Goal: Information Seeking & Learning: Learn about a topic

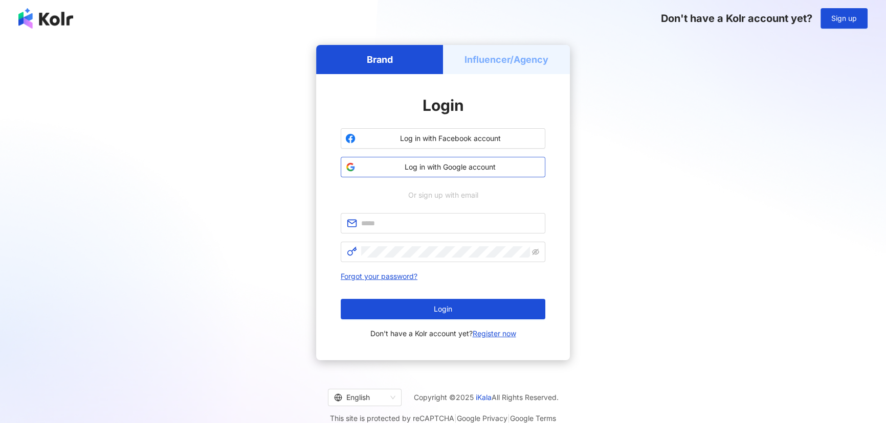
click at [401, 164] on span "Log in with Google account" at bounding box center [450, 167] width 181 height 10
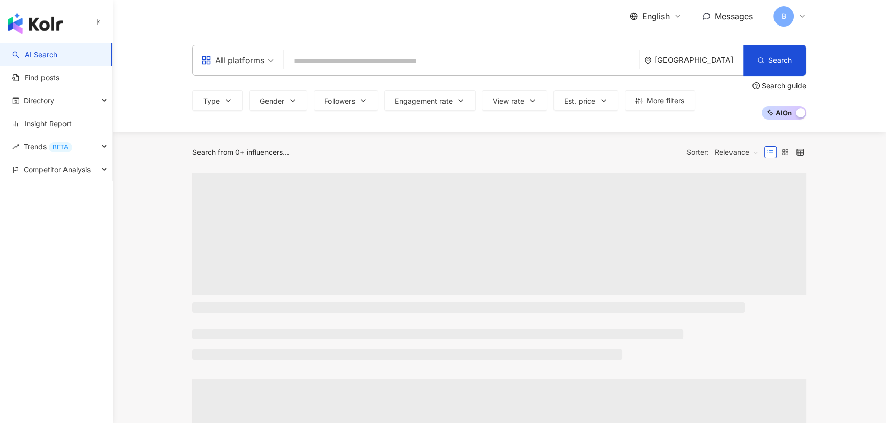
click at [432, 64] on input "search" at bounding box center [461, 61] width 347 height 19
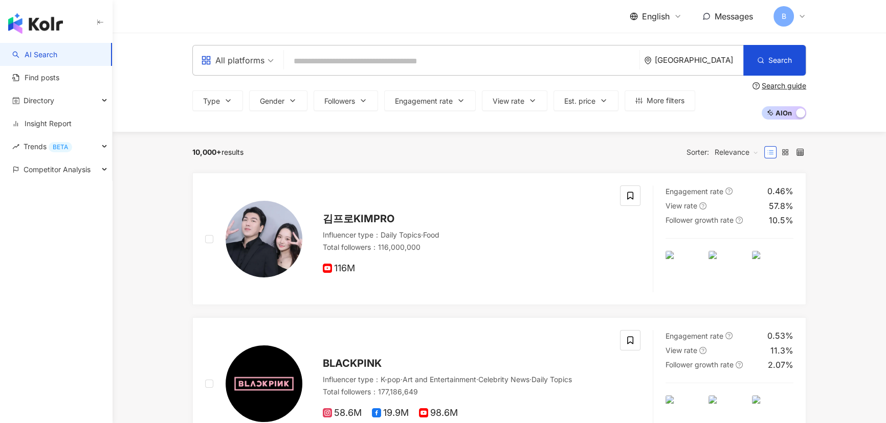
click at [699, 62] on div "[GEOGRAPHIC_DATA]" at bounding box center [699, 60] width 88 height 9
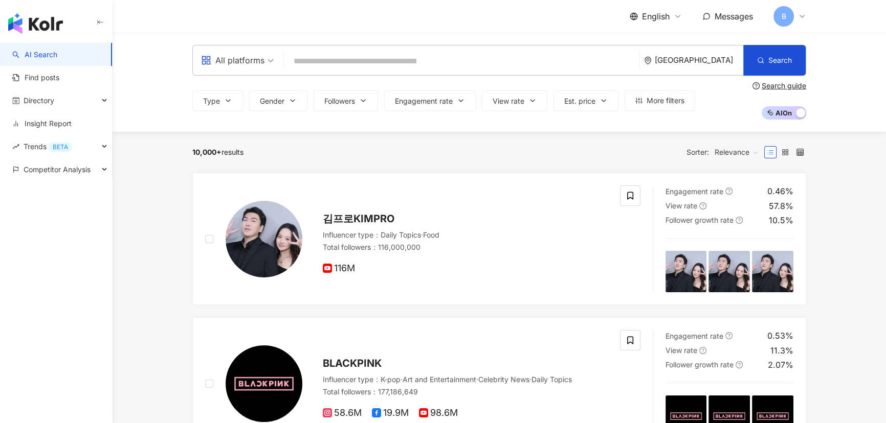
scroll to position [37, 0]
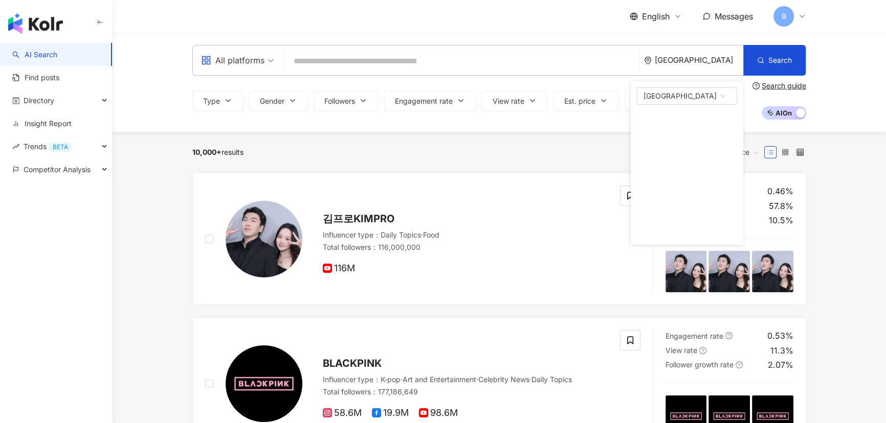
click at [482, 63] on input "search" at bounding box center [461, 61] width 347 height 19
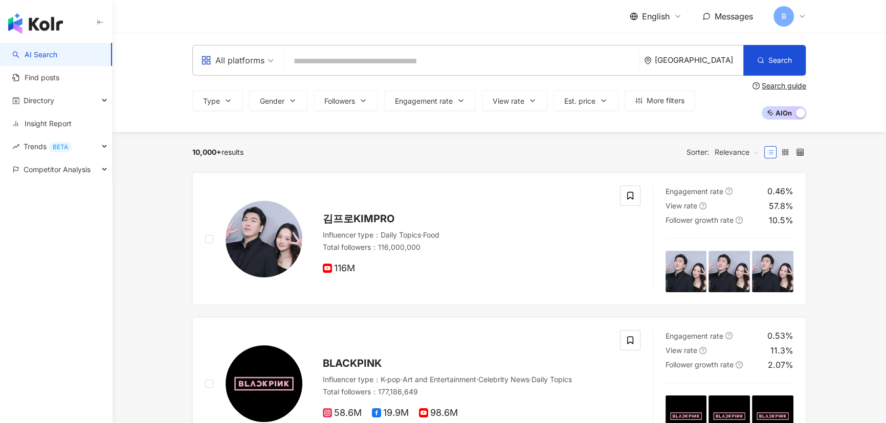
click at [482, 63] on input "search" at bounding box center [461, 61] width 347 height 19
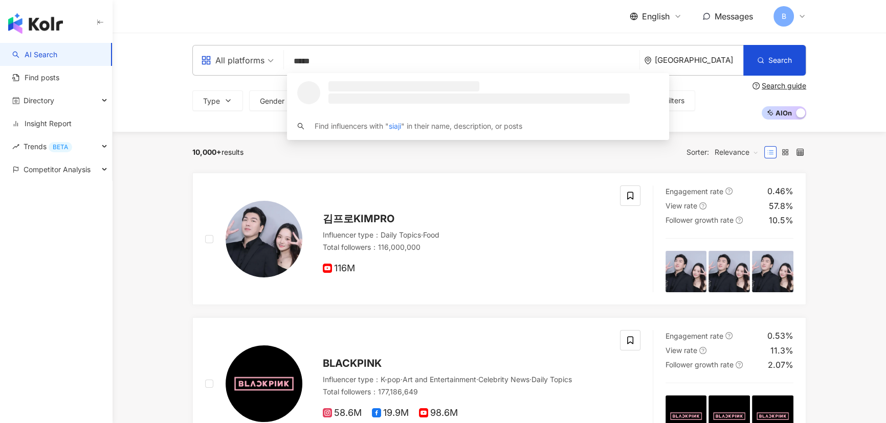
type input "******"
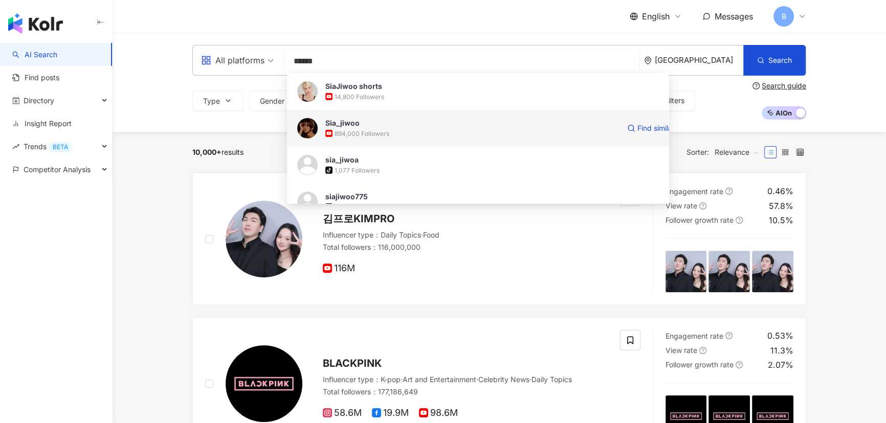
click at [377, 130] on div "894,000 Followers" at bounding box center [361, 133] width 55 height 9
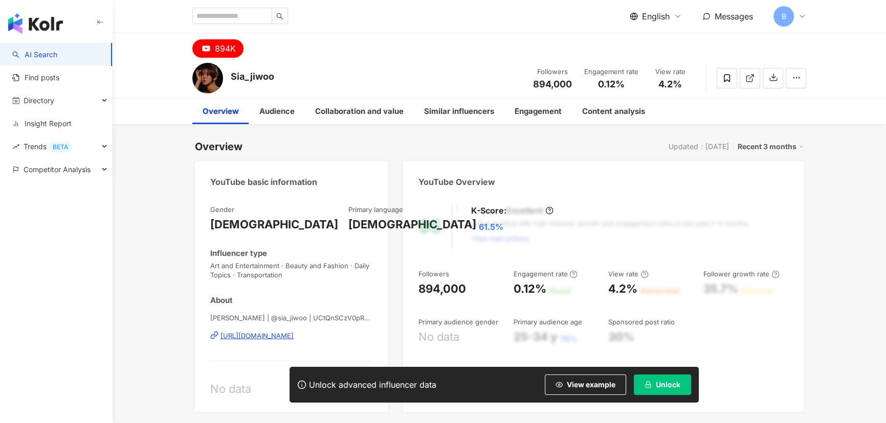
click at [663, 390] on button "Unlock" at bounding box center [662, 385] width 57 height 20
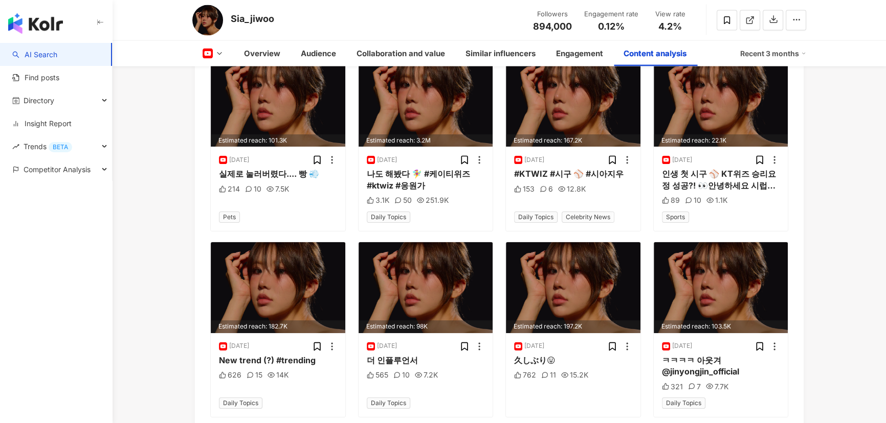
scroll to position [2706, 0]
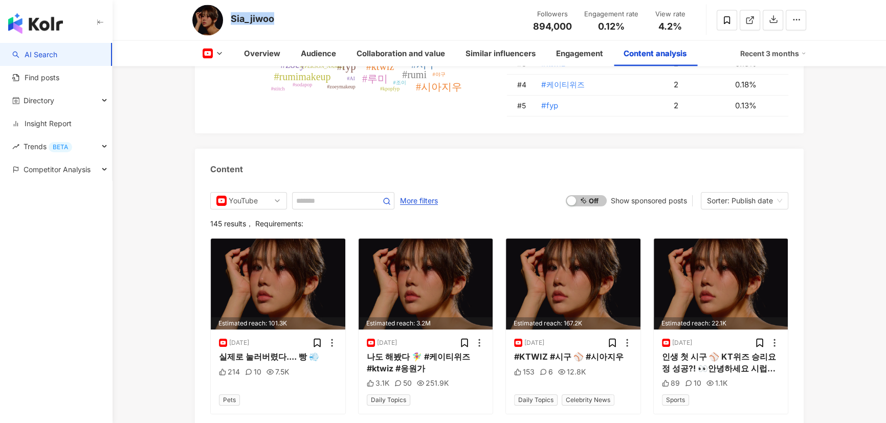
drag, startPoint x: 272, startPoint y: 17, endPoint x: 231, endPoint y: 22, distance: 41.2
click at [231, 22] on div "Sia_jiwoo" at bounding box center [252, 18] width 43 height 13
copy div "Sia_jiwoo"
click at [57, 52] on link "AI Search" at bounding box center [34, 55] width 45 height 10
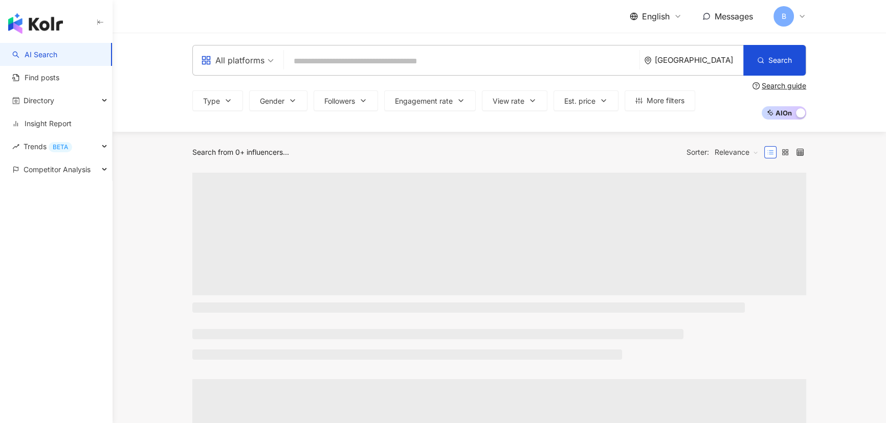
click at [314, 63] on input "search" at bounding box center [461, 61] width 347 height 19
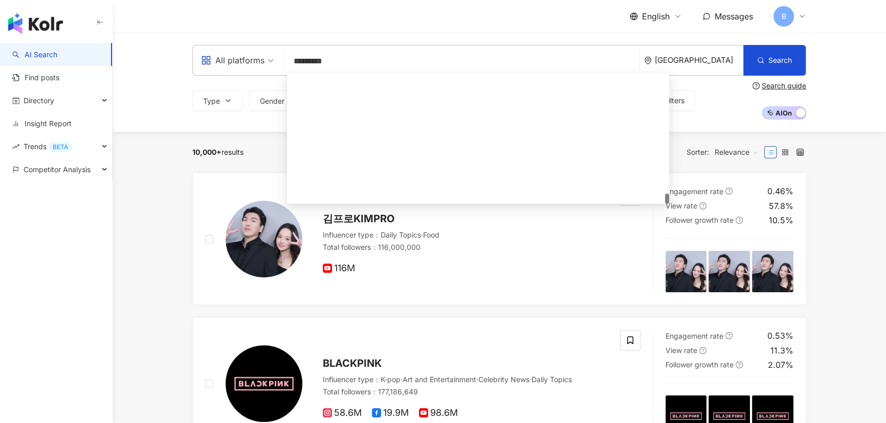
scroll to position [2105, 0]
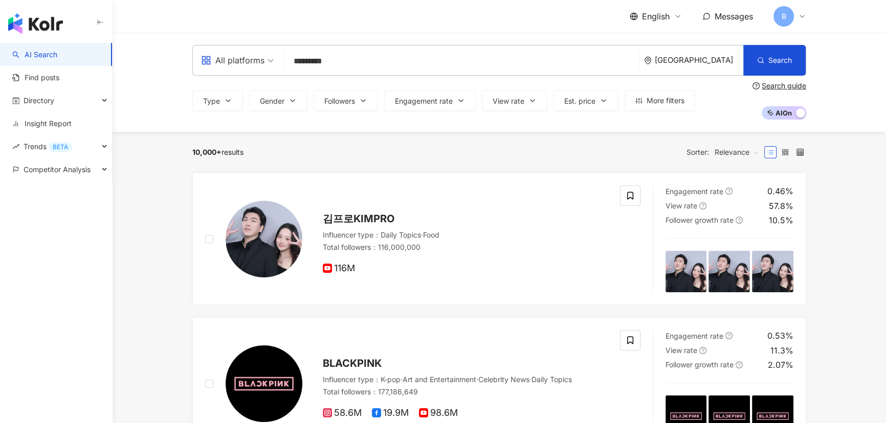
click at [702, 52] on div "[GEOGRAPHIC_DATA]" at bounding box center [693, 61] width 99 height 30
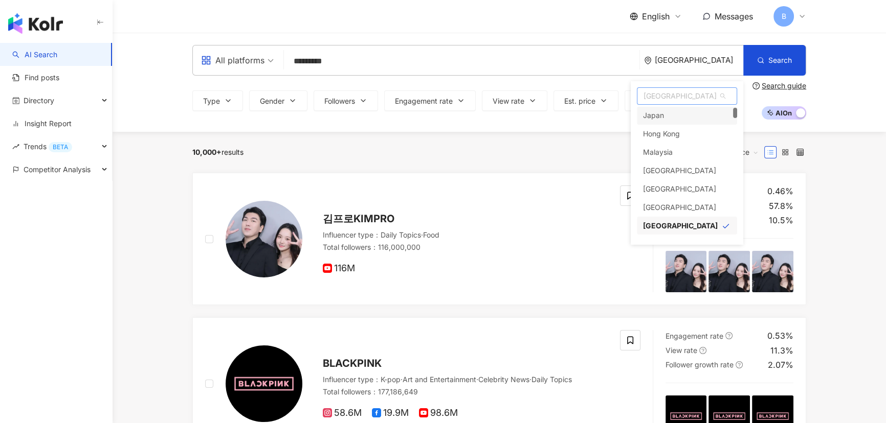
scroll to position [0, 0]
click at [666, 115] on div "All" at bounding box center [687, 116] width 100 height 18
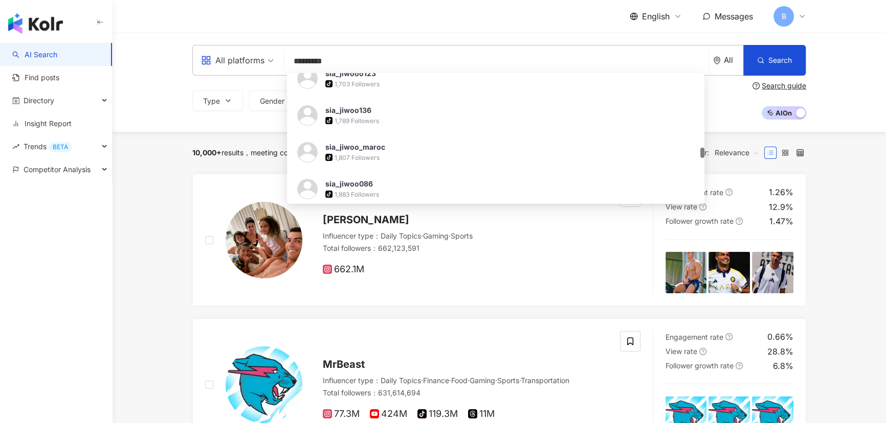
scroll to position [1580, 0]
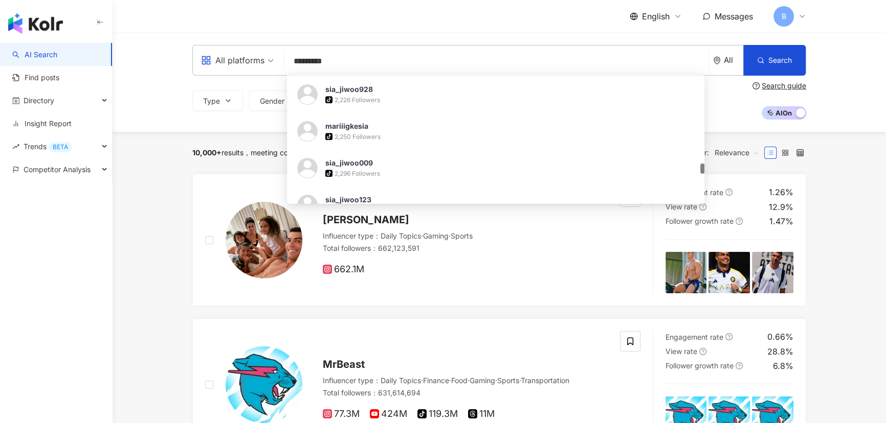
click at [339, 61] on input "*********" at bounding box center [496, 61] width 416 height 19
drag, startPoint x: 343, startPoint y: 61, endPoint x: 221, endPoint y: 58, distance: 121.8
click at [221, 58] on div "All platforms ********* All Search https://www.tiktok.com/@sia_jiwoooooooo http…" at bounding box center [499, 60] width 614 height 31
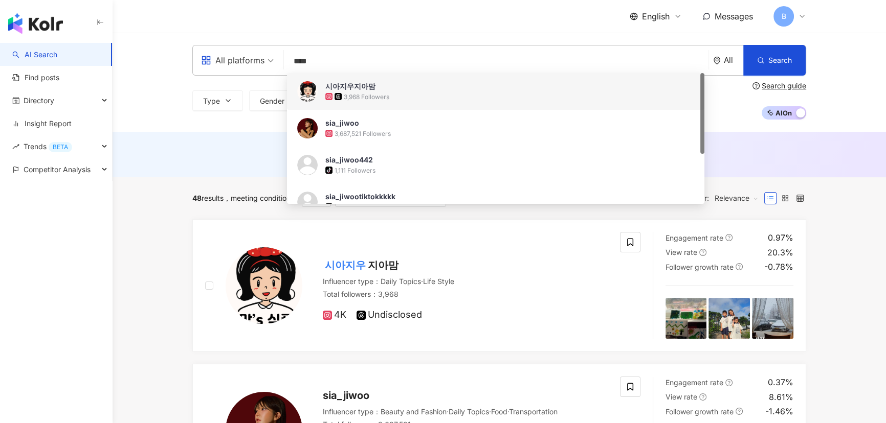
click at [336, 58] on input "****" at bounding box center [496, 61] width 416 height 19
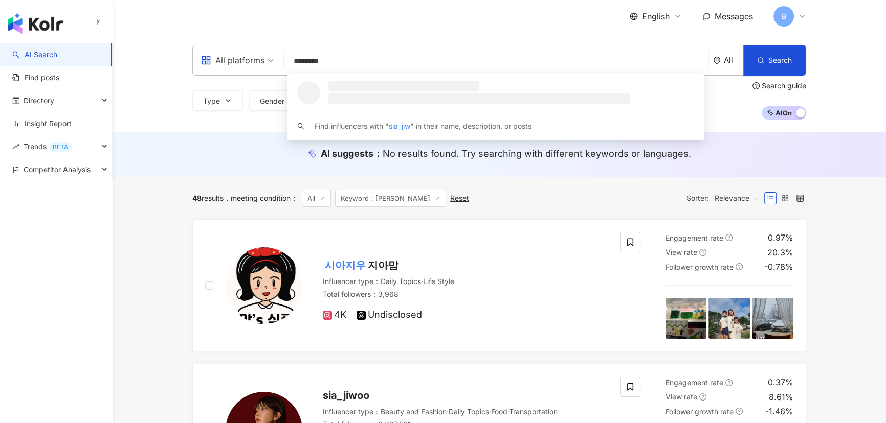
type input "*********"
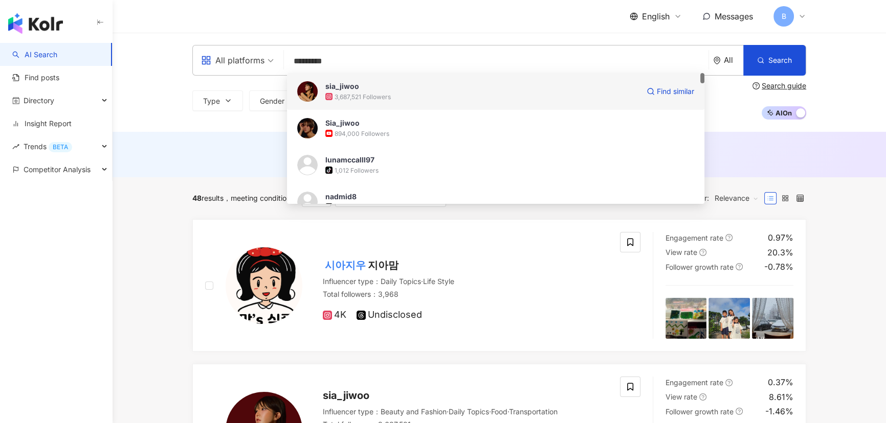
click at [311, 89] on img at bounding box center [307, 91] width 20 height 20
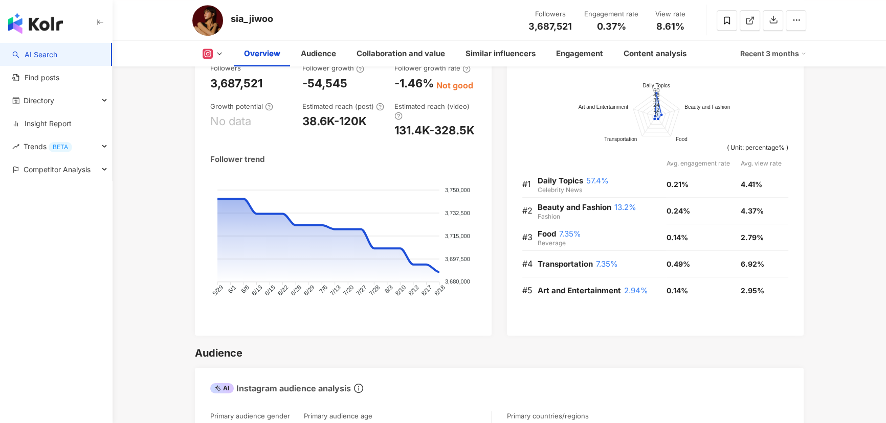
scroll to position [651, 0]
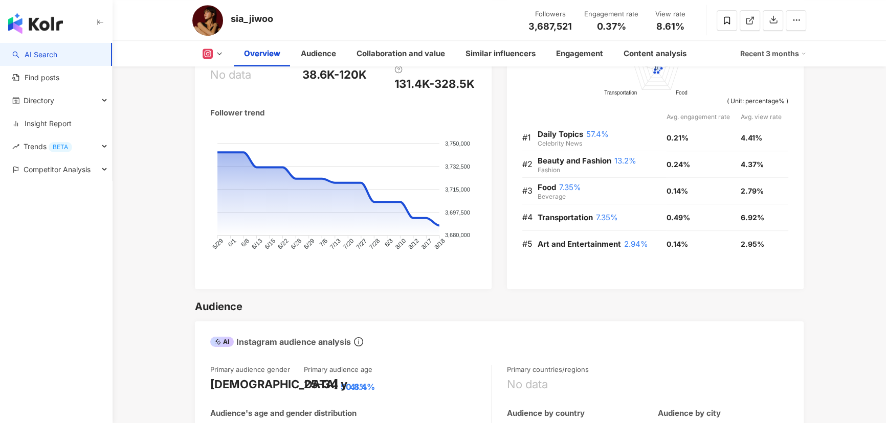
click at [794, 54] on div "Recent 3 months" at bounding box center [773, 54] width 66 height 16
click at [771, 94] on link "Recent 6 months" at bounding box center [776, 97] width 57 height 11
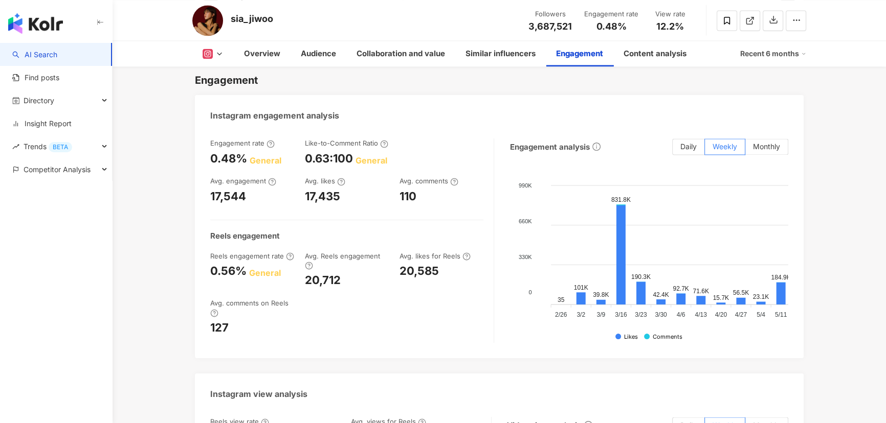
scroll to position [2046, 0]
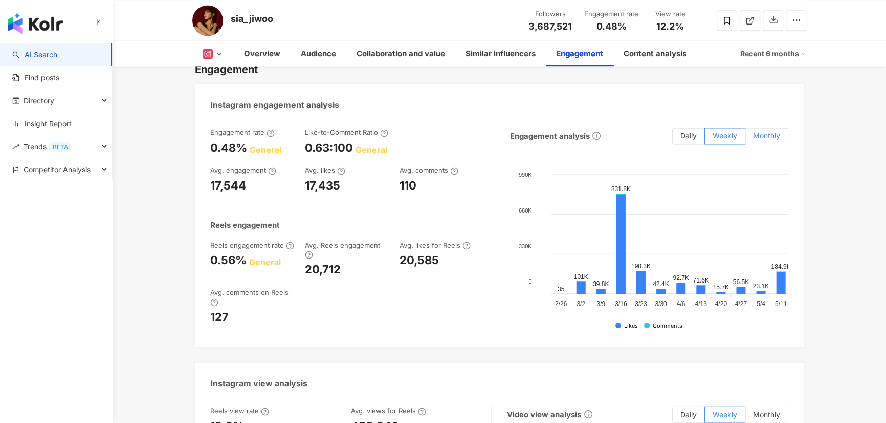
click at [780, 140] on label "Monthly" at bounding box center [766, 136] width 43 height 16
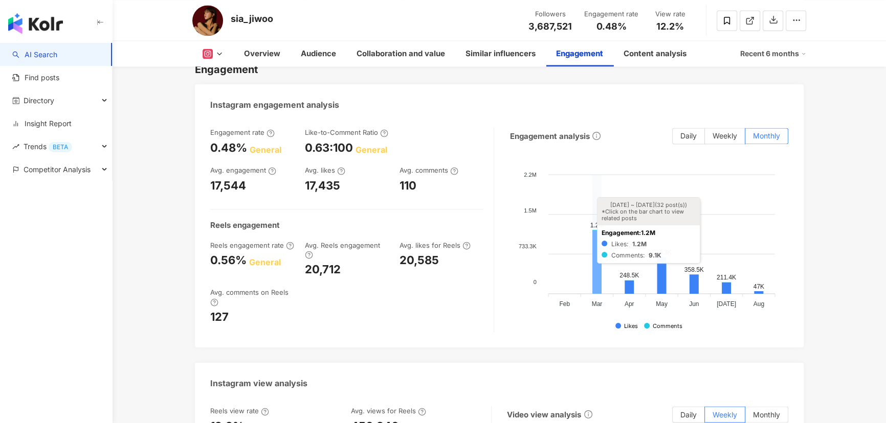
click at [596, 237] on icon at bounding box center [596, 262] width 9 height 63
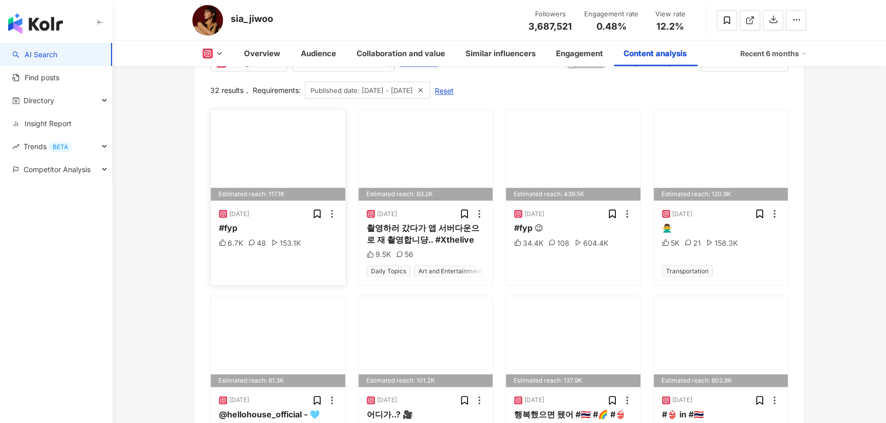
scroll to position [3165, 0]
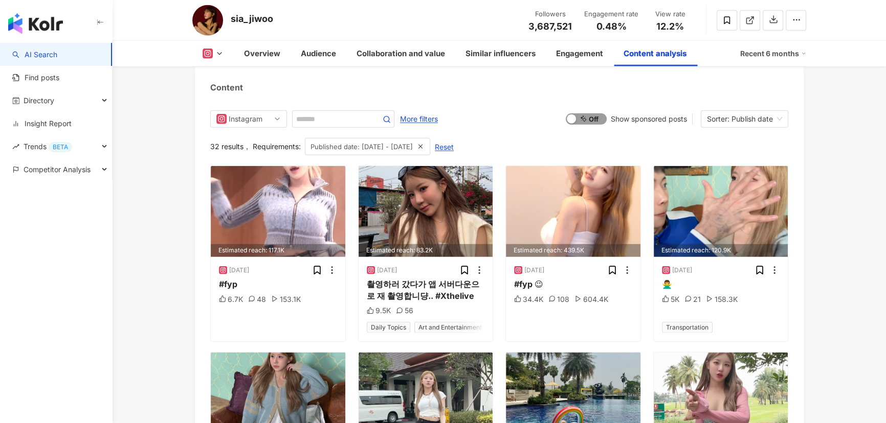
click at [586, 117] on span "On Off" at bounding box center [586, 119] width 41 height 11
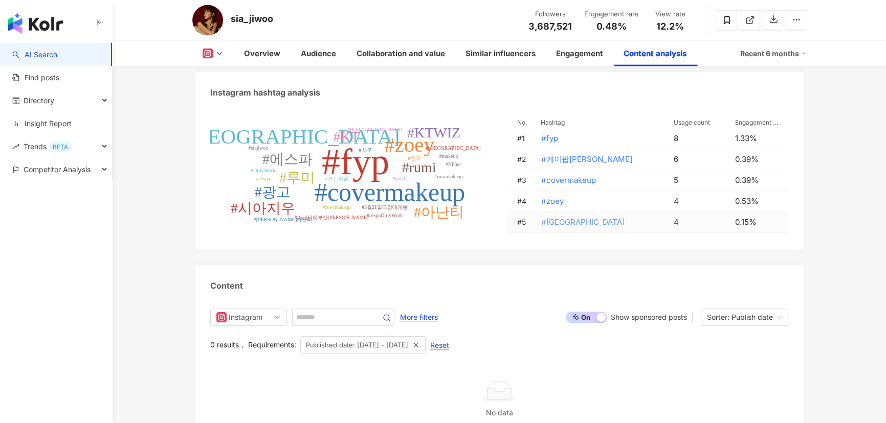
scroll to position [3106, 0]
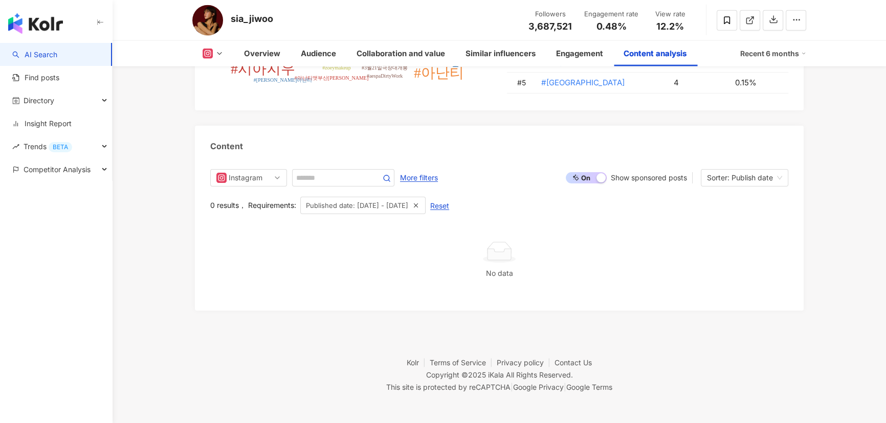
click at [588, 176] on span "On Off" at bounding box center [586, 177] width 41 height 11
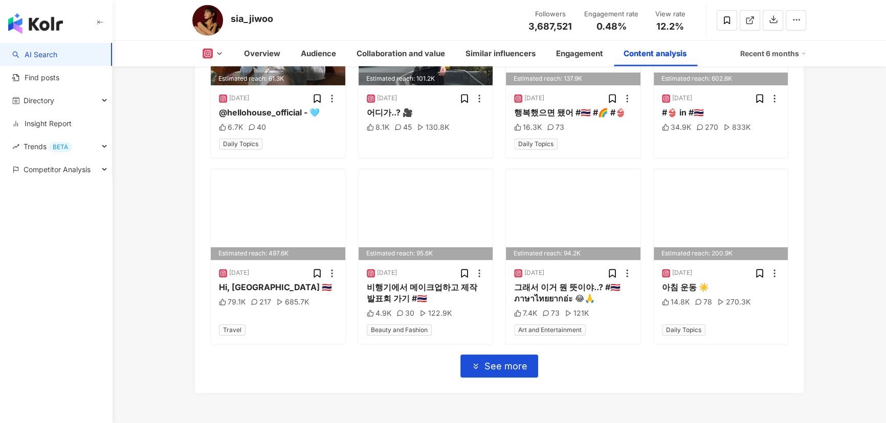
scroll to position [3537, 0]
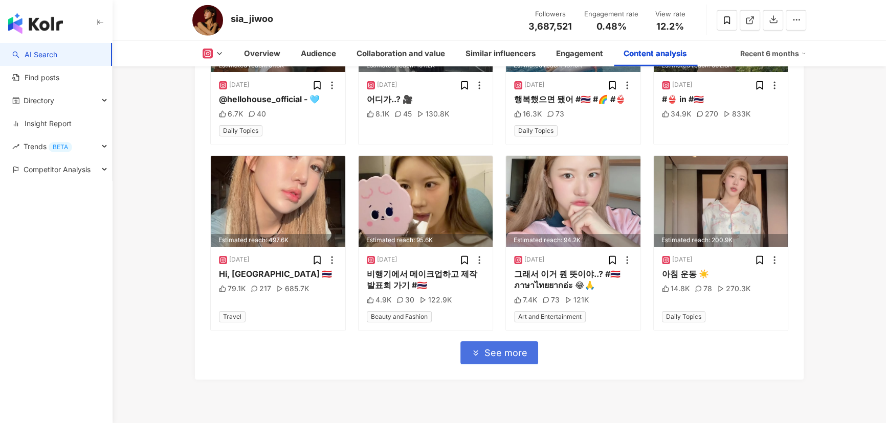
click at [513, 359] on span "See more" at bounding box center [505, 353] width 43 height 11
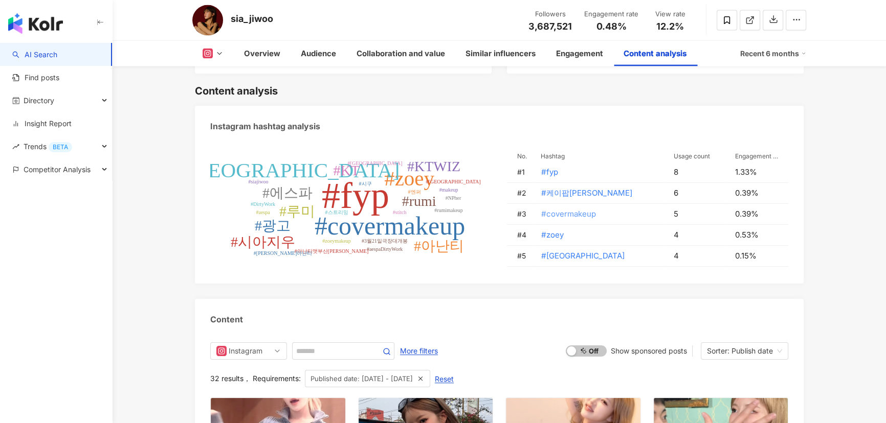
scroll to position [2932, 0]
click at [450, 199] on tspan "#NPher" at bounding box center [453, 199] width 16 height 6
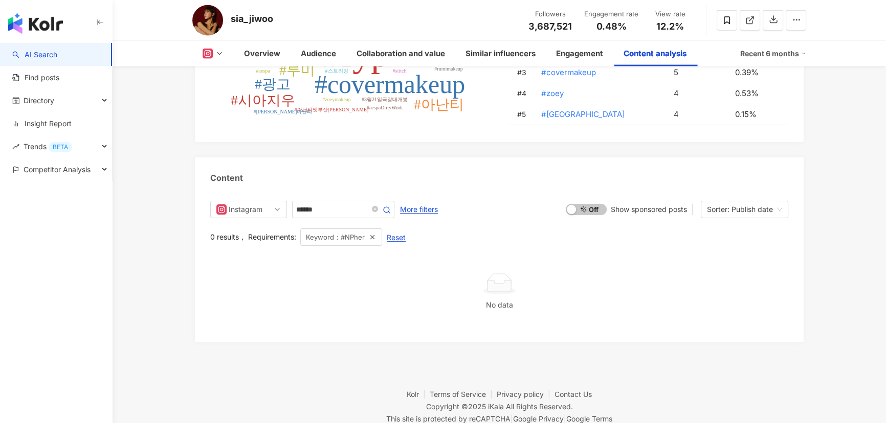
scroll to position [3013, 0]
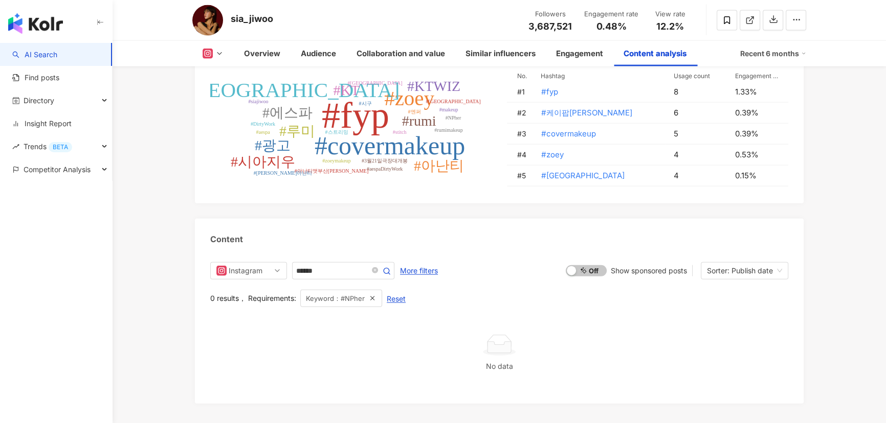
click at [413, 111] on tspan "#엔퍼" at bounding box center [414, 112] width 13 height 6
click at [413, 111] on div "Instagram hashtag analysis #fyp #covermakeup #zoey #나고야 #rumi #루미 #에스파 #KT #KTW…" at bounding box center [499, 215] width 609 height 378
type input "***"
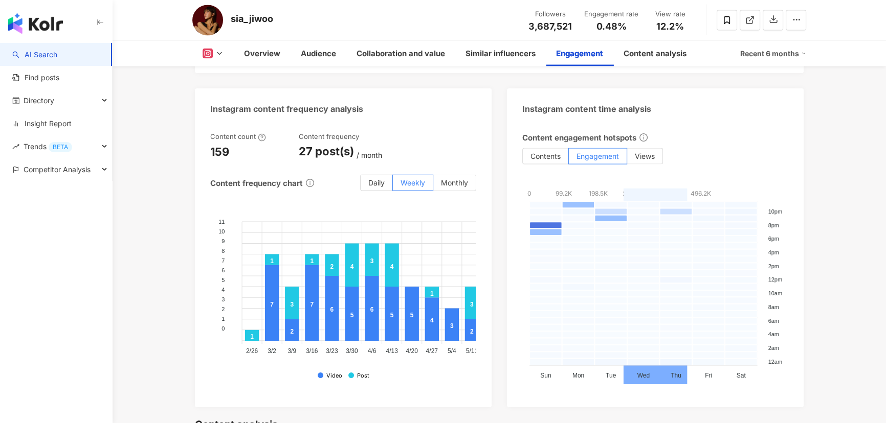
scroll to position [2595, 0]
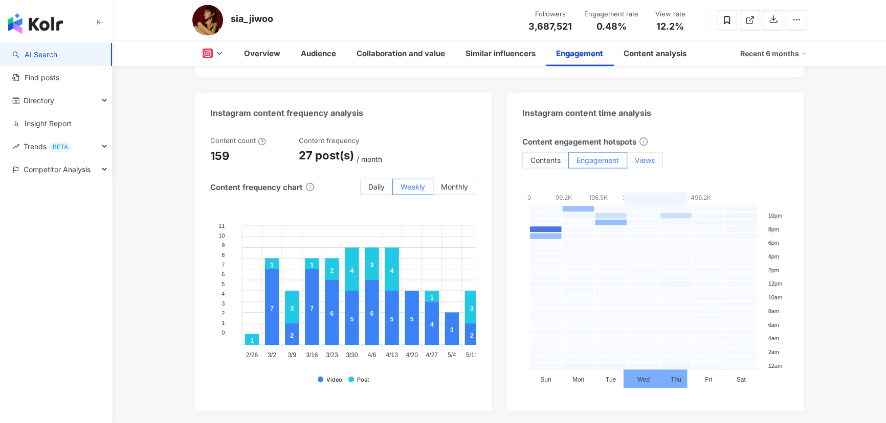
click at [631, 162] on label "Views" at bounding box center [645, 160] width 36 height 16
click at [559, 163] on span "Contents" at bounding box center [545, 160] width 30 height 9
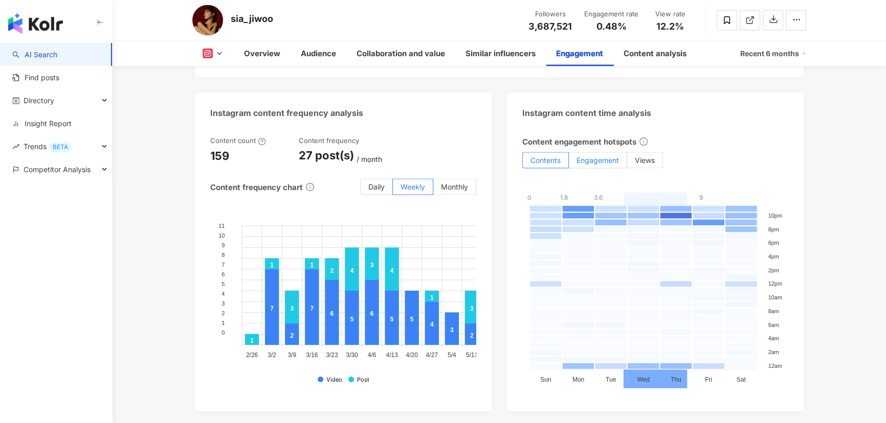
click at [609, 165] on label "Engagement" at bounding box center [598, 160] width 58 height 16
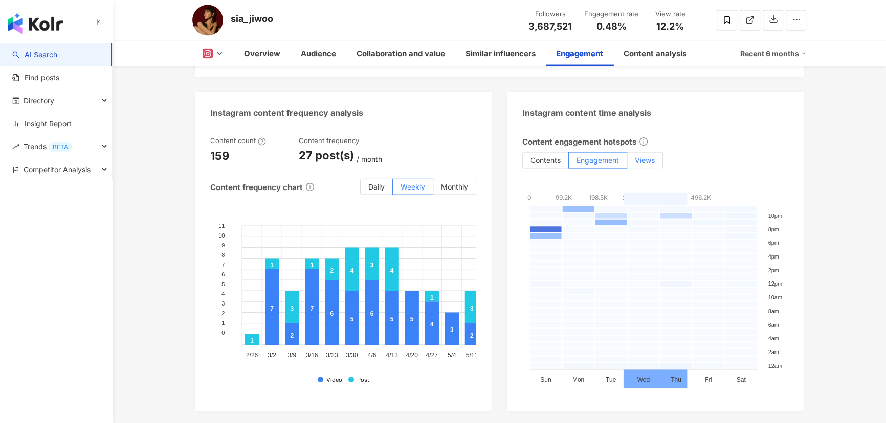
click at [643, 162] on span "Views" at bounding box center [645, 160] width 20 height 9
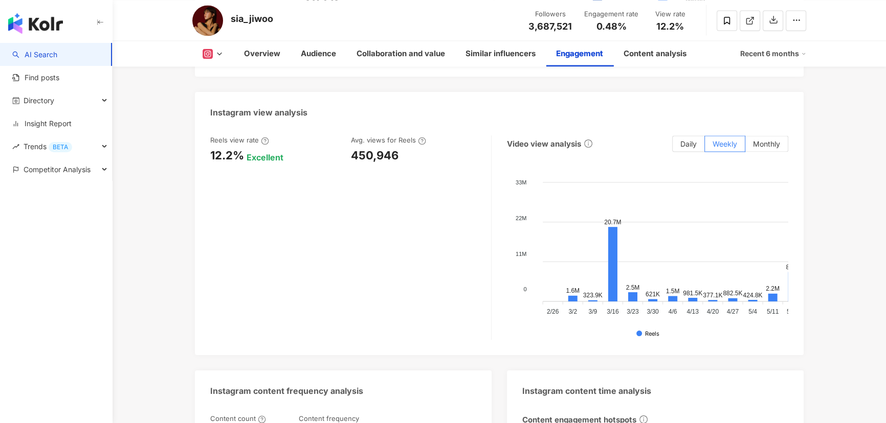
scroll to position [2316, 0]
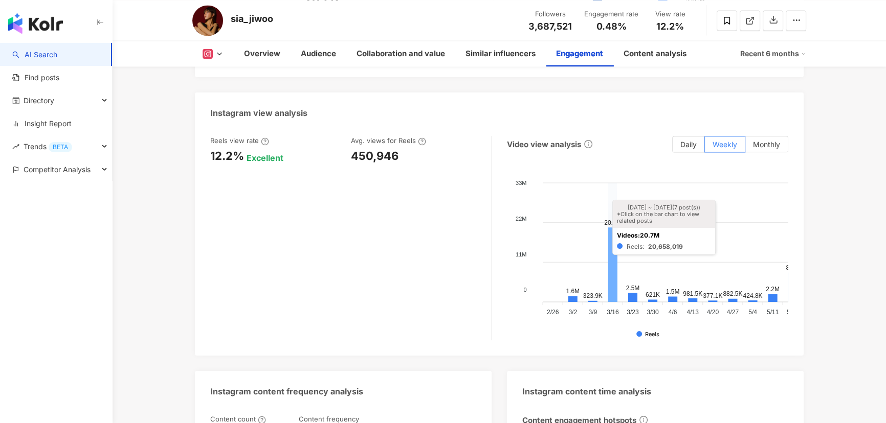
click at [616, 251] on icon at bounding box center [612, 265] width 9 height 75
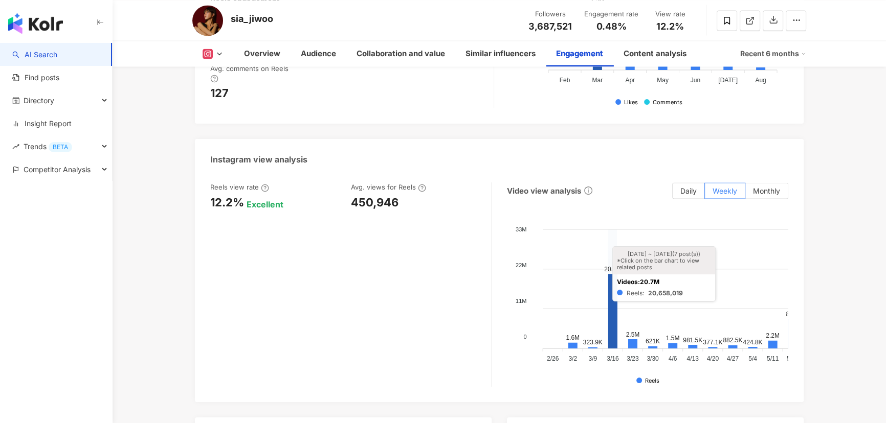
click at [613, 295] on icon at bounding box center [612, 311] width 9 height 75
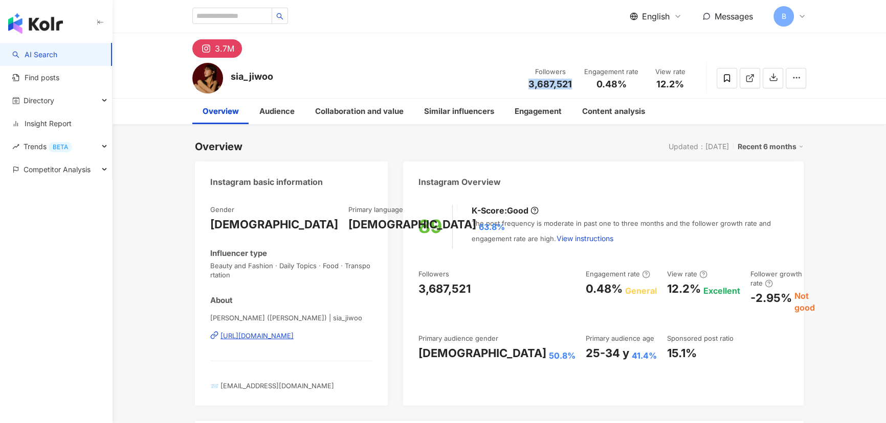
drag, startPoint x: 532, startPoint y: 82, endPoint x: 572, endPoint y: 80, distance: 39.9
click at [572, 80] on span "3,687,521" at bounding box center [549, 84] width 43 height 11
click at [317, 70] on div "sia_jiwoo Followers 3,687,521 Engagement rate 0.48% View rate 12.2%" at bounding box center [499, 78] width 655 height 40
click at [57, 60] on link "AI Search" at bounding box center [34, 55] width 45 height 10
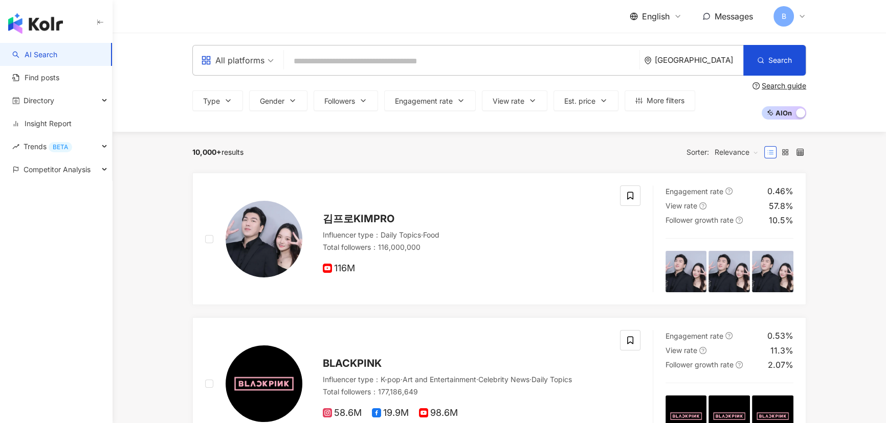
click at [689, 56] on div "South Korea" at bounding box center [699, 60] width 88 height 9
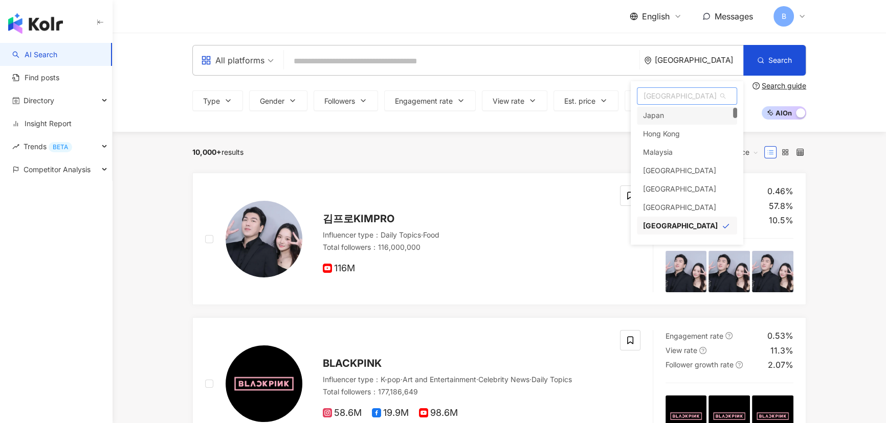
click at [668, 117] on div "Japan" at bounding box center [687, 115] width 100 height 18
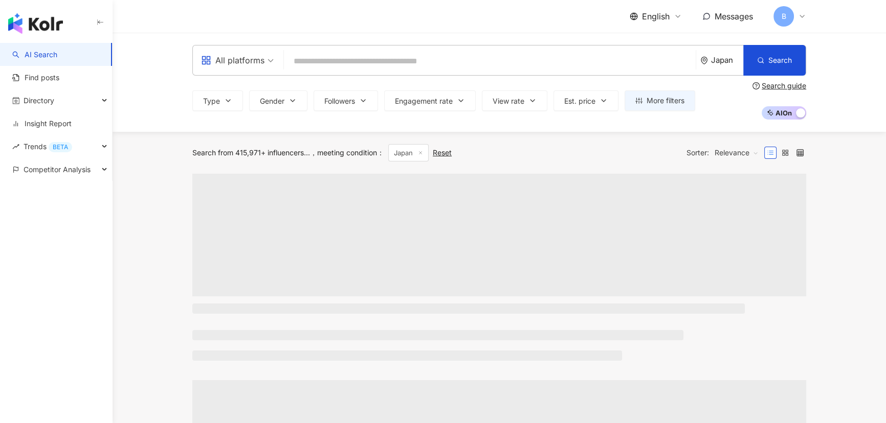
click at [527, 67] on input "search" at bounding box center [489, 61] width 403 height 19
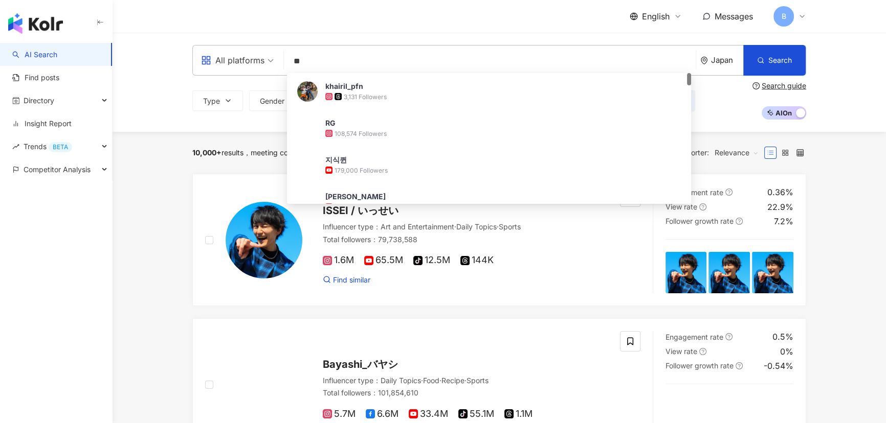
type input "*"
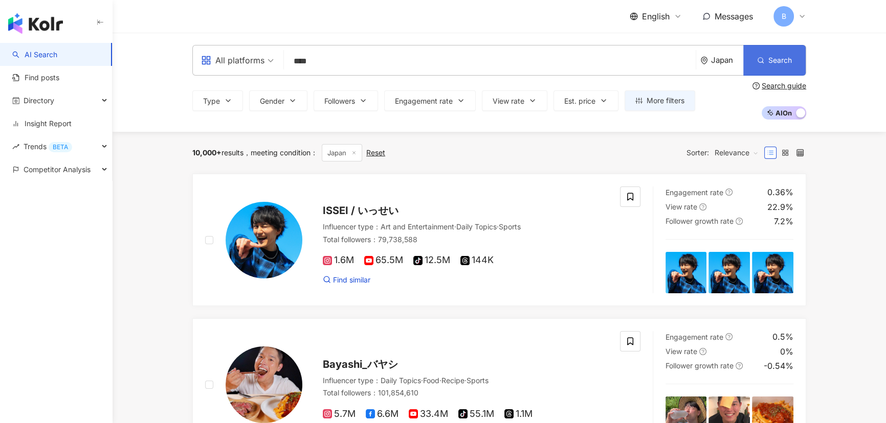
click at [792, 71] on button "Search" at bounding box center [774, 60] width 62 height 31
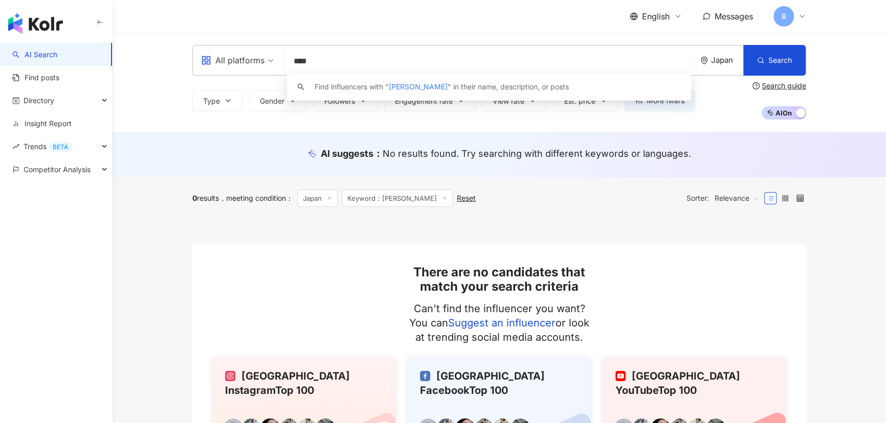
click at [716, 65] on div "Japan" at bounding box center [721, 61] width 43 height 30
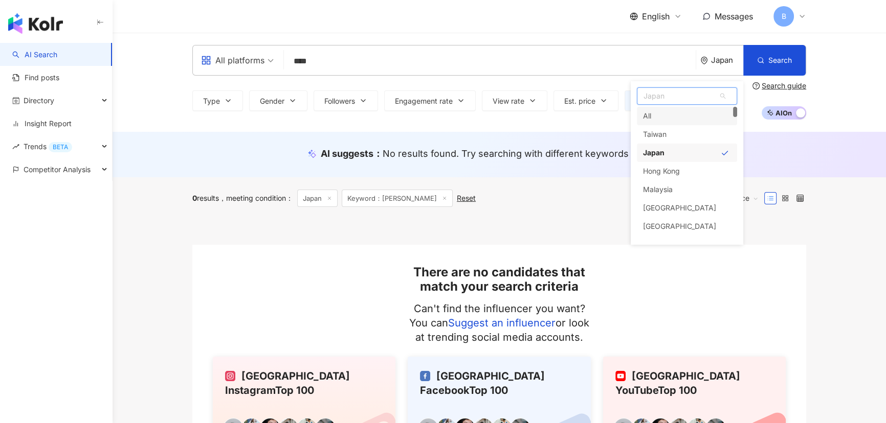
click at [683, 119] on div "All" at bounding box center [687, 116] width 100 height 18
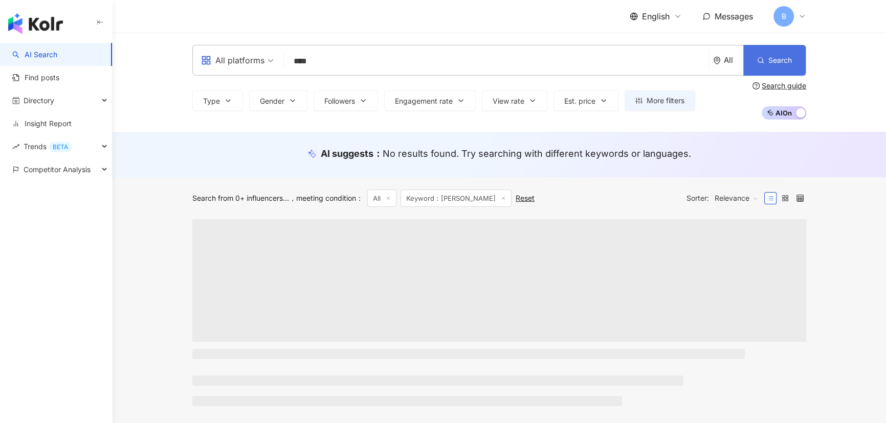
click at [771, 63] on span "Search" at bounding box center [780, 60] width 24 height 8
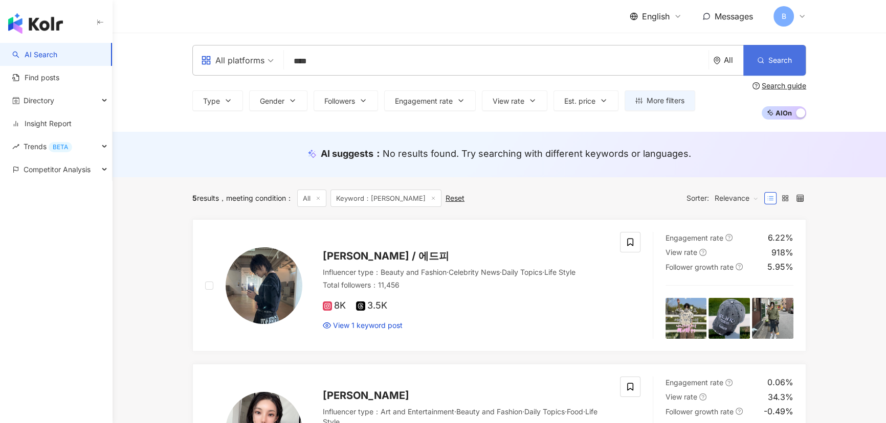
click at [771, 63] on span "Search" at bounding box center [780, 60] width 24 height 8
click at [347, 61] on input "****" at bounding box center [496, 61] width 416 height 19
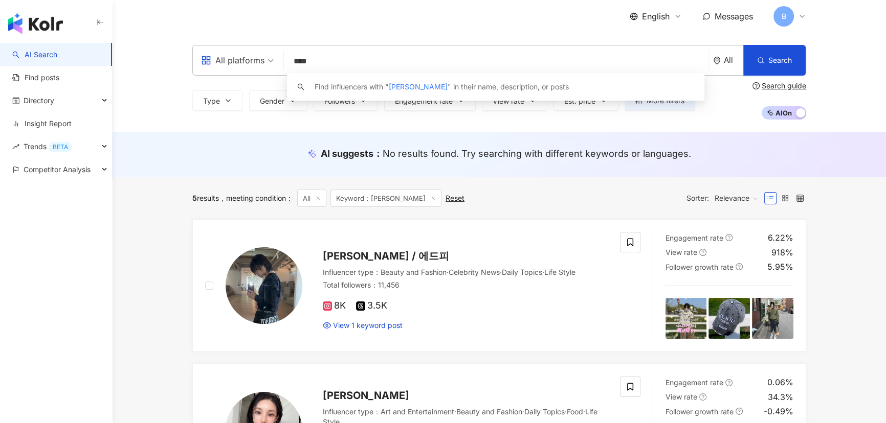
click at [347, 61] on input "****" at bounding box center [496, 61] width 416 height 19
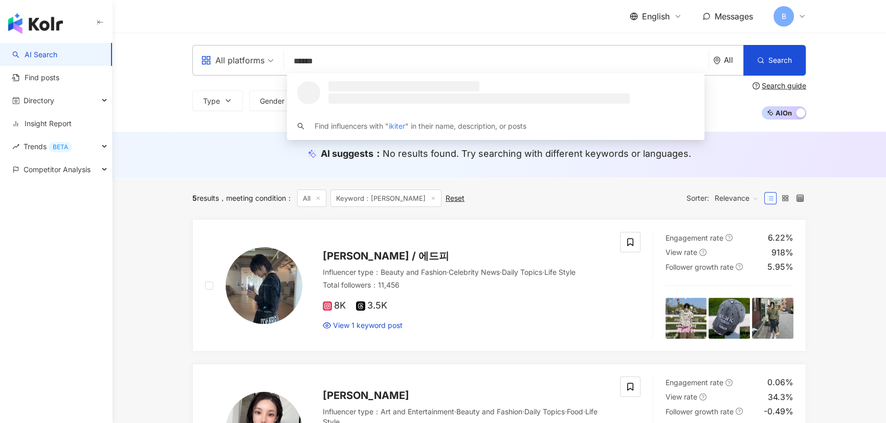
type input "*******"
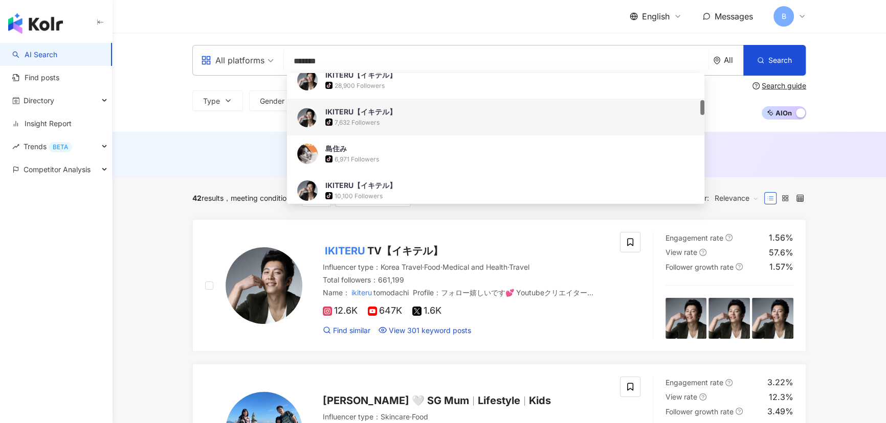
scroll to position [93, 0]
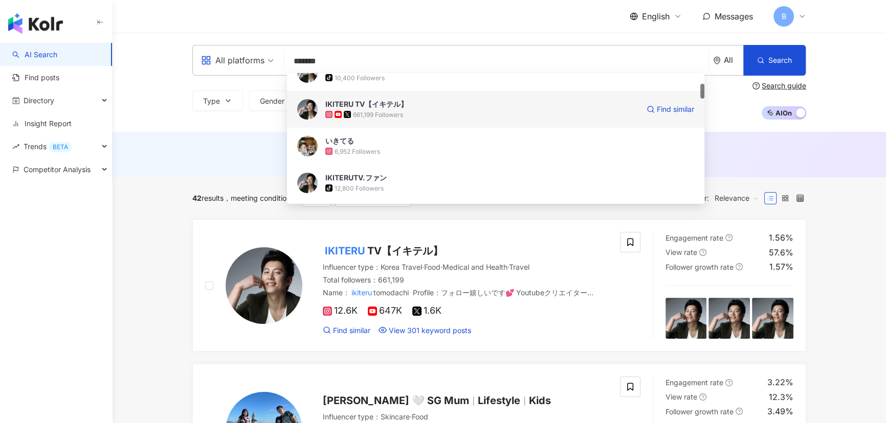
click at [355, 118] on div "661,199 Followers" at bounding box center [378, 114] width 50 height 9
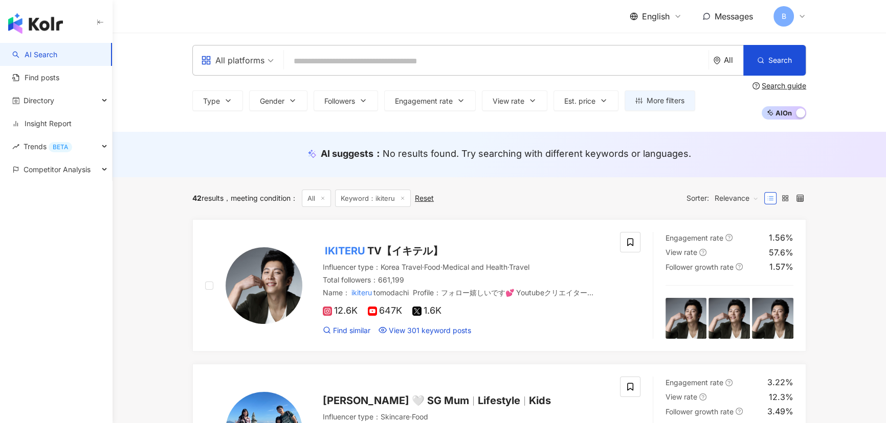
click at [347, 61] on input "search" at bounding box center [496, 61] width 416 height 19
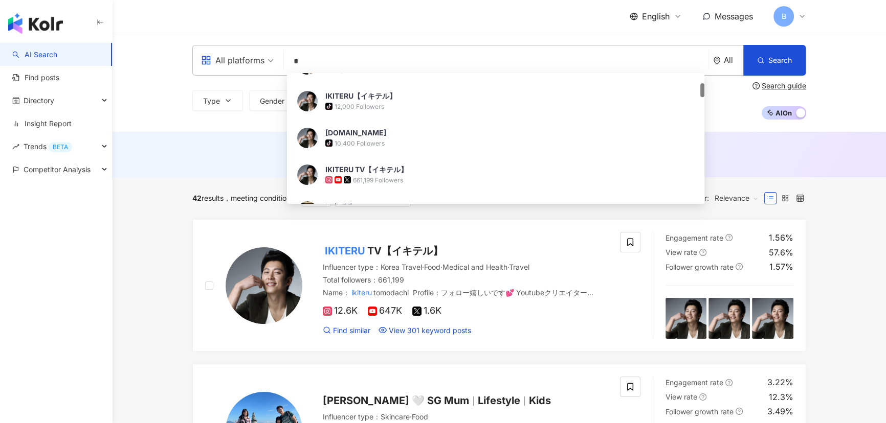
scroll to position [1, 0]
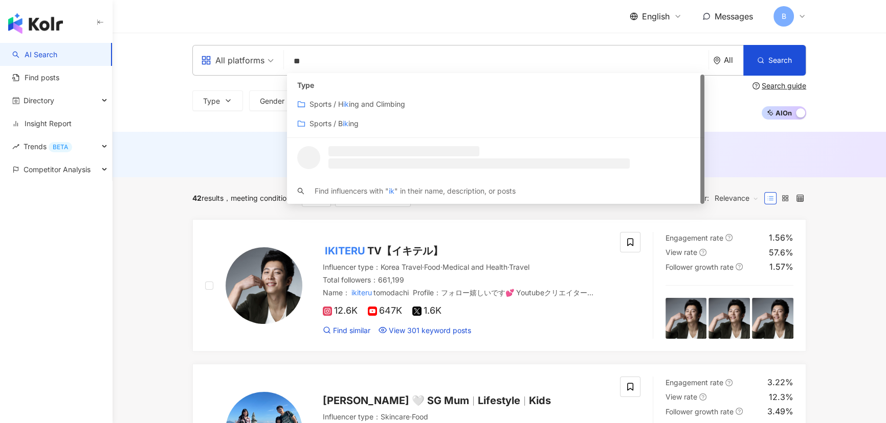
type input "*"
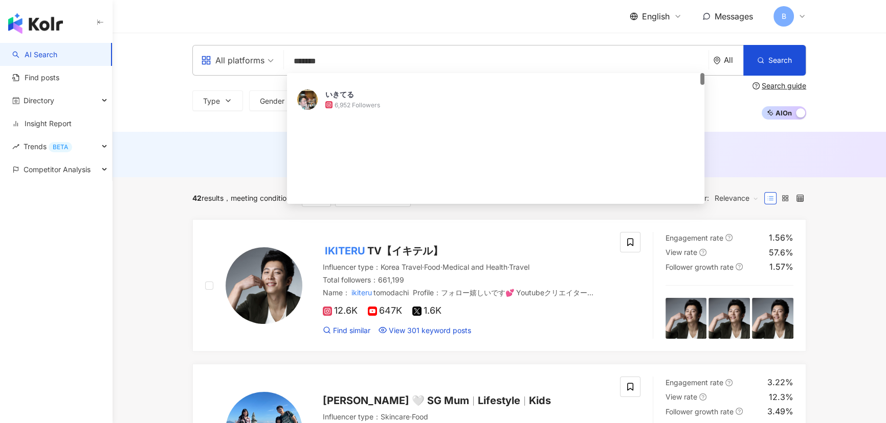
scroll to position [0, 0]
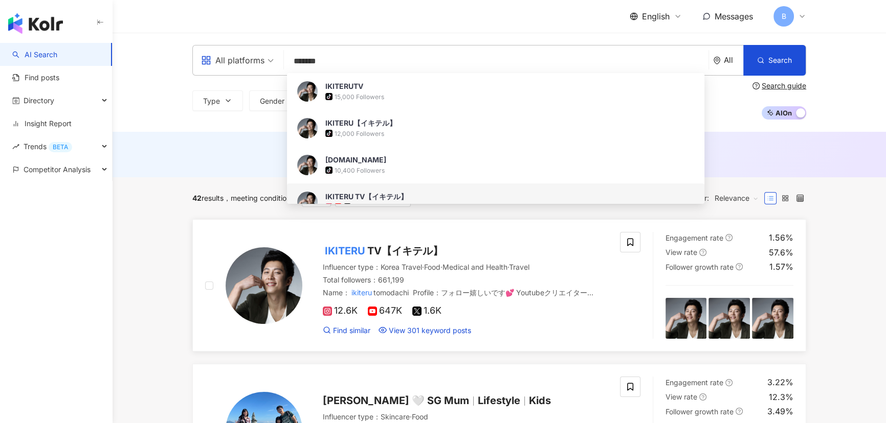
type input "*******"
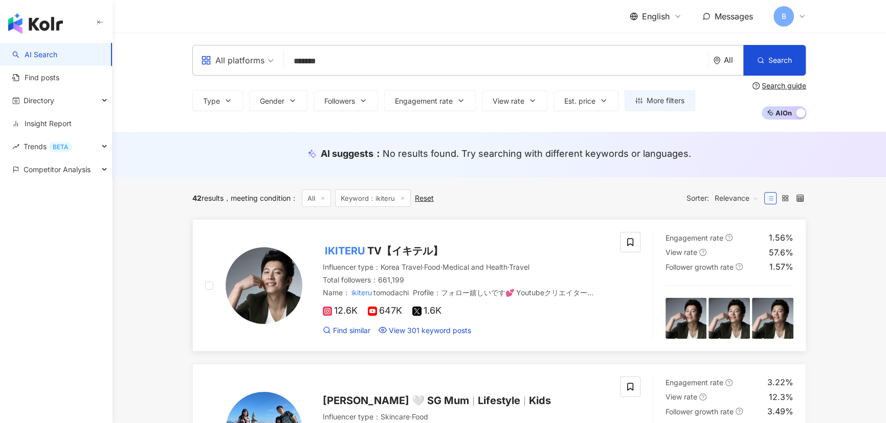
click at [389, 312] on span "647K" at bounding box center [385, 311] width 34 height 11
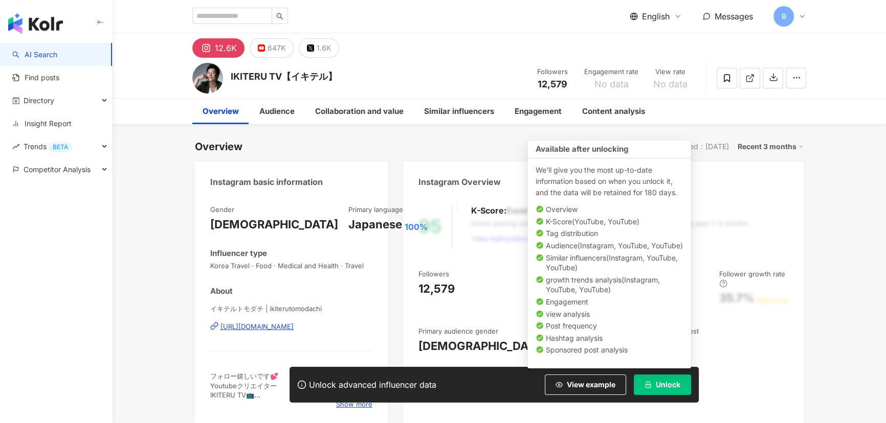
click at [667, 385] on span "Unlock" at bounding box center [668, 385] width 25 height 8
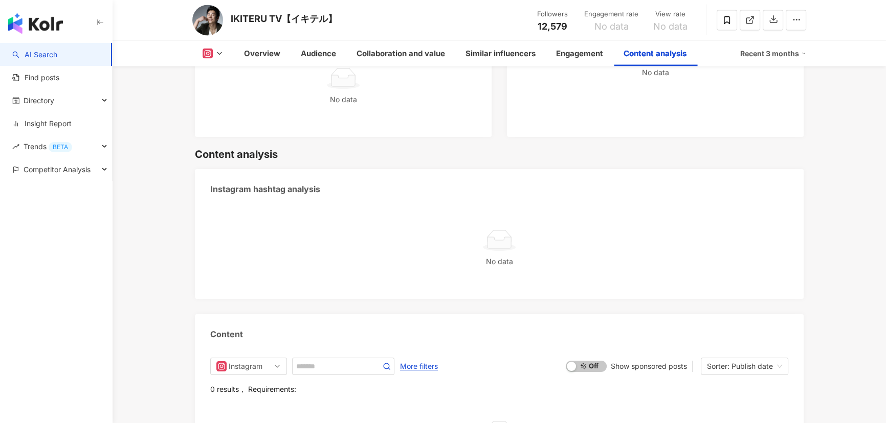
scroll to position [2743, 0]
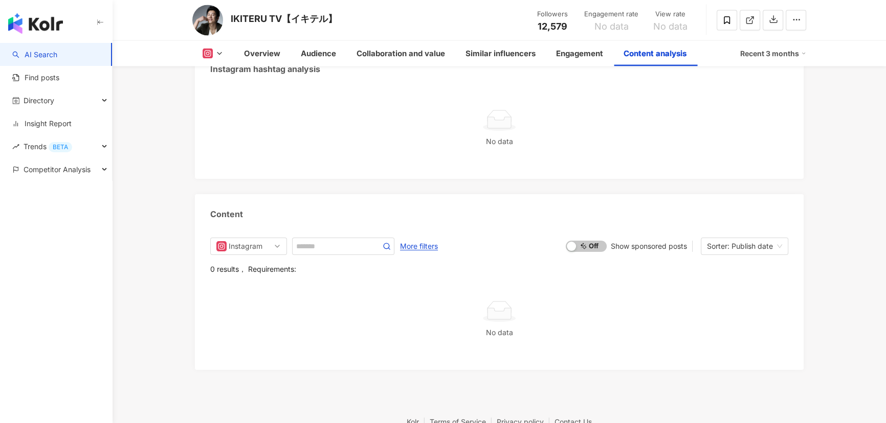
click at [211, 53] on icon at bounding box center [208, 54] width 10 height 10
click at [213, 124] on button "X" at bounding box center [228, 120] width 61 height 14
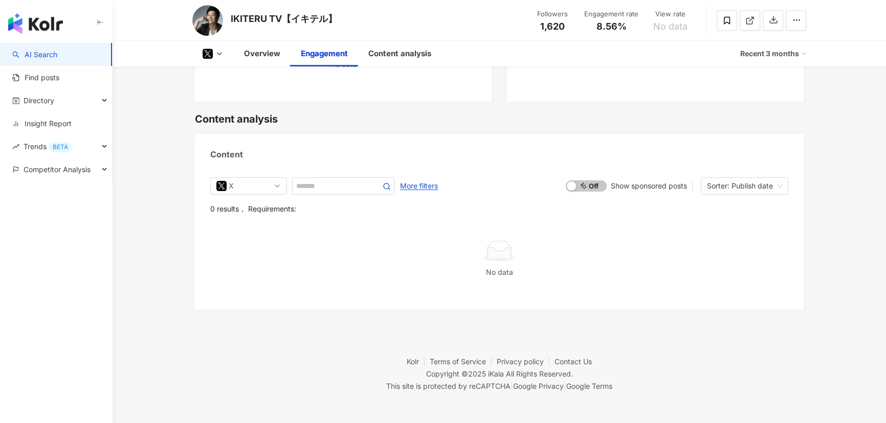
scroll to position [902, 0]
click at [210, 56] on icon at bounding box center [207, 53] width 7 height 7
click at [215, 77] on button "Instagram" at bounding box center [228, 73] width 61 height 14
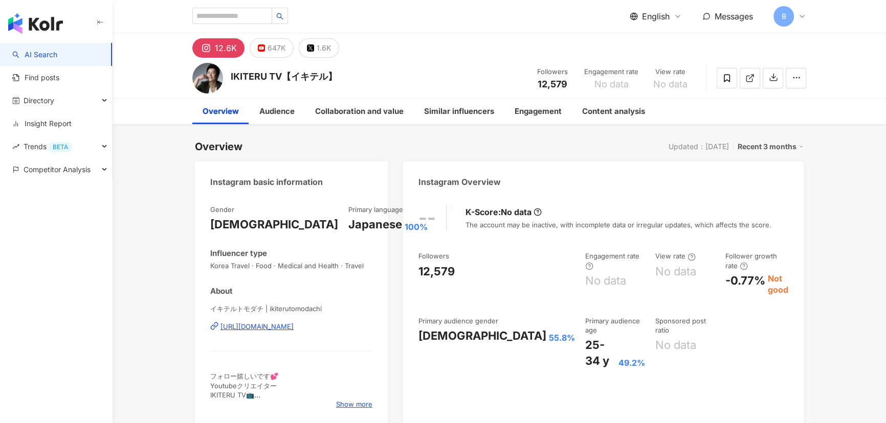
click at [770, 145] on div "Recent 3 months" at bounding box center [770, 146] width 66 height 13
click at [770, 186] on link "Recent 6 months" at bounding box center [774, 188] width 57 height 11
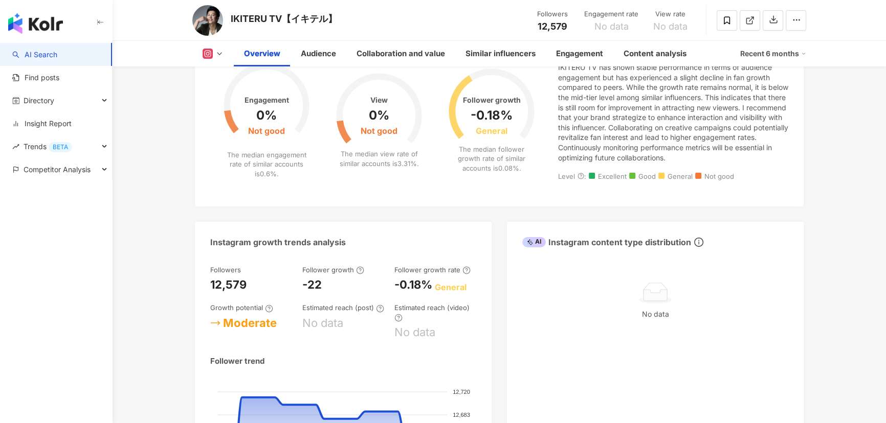
scroll to position [604, 0]
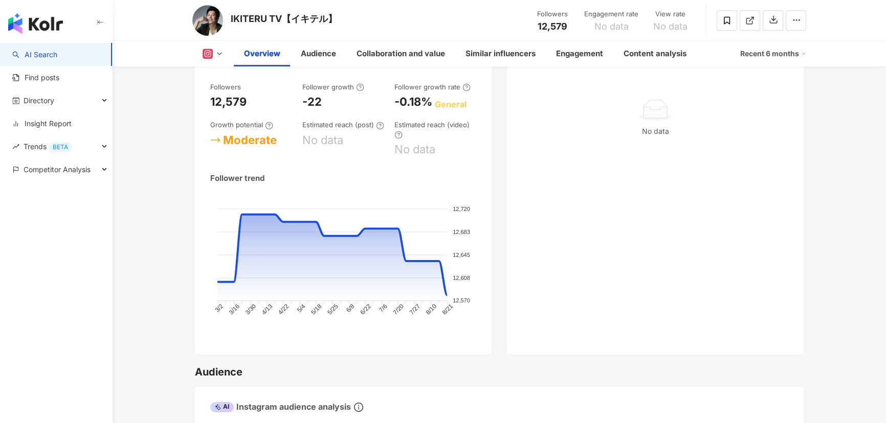
click at [207, 23] on img at bounding box center [207, 20] width 31 height 31
click at [264, 25] on div "IKITERU TV【イキテル】" at bounding box center [284, 18] width 106 height 13
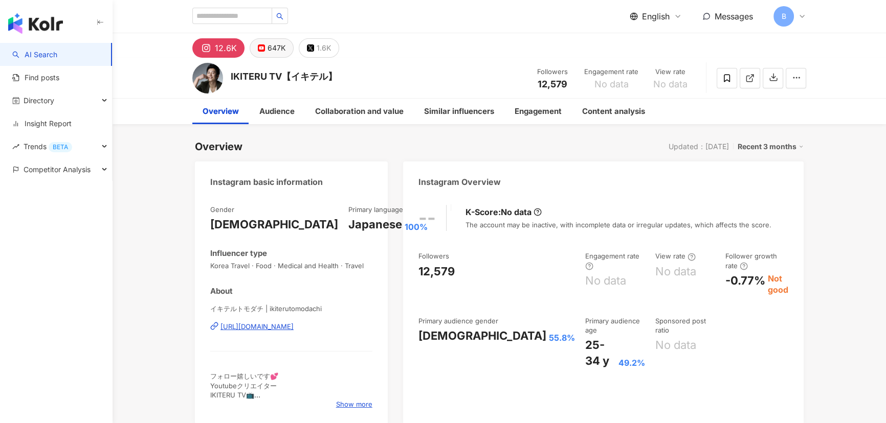
click at [262, 49] on icon at bounding box center [261, 47] width 7 height 7
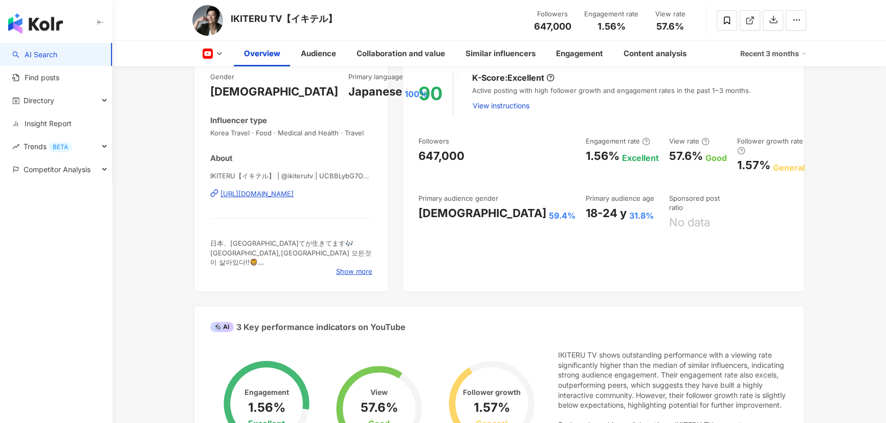
scroll to position [139, 0]
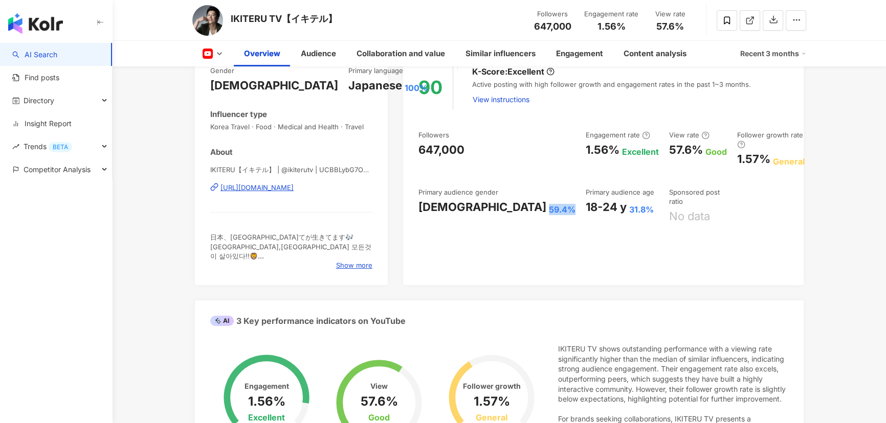
drag, startPoint x: 448, startPoint y: 198, endPoint x: 470, endPoint y: 198, distance: 22.0
click at [549, 204] on div "59.4%" at bounding box center [562, 209] width 27 height 11
click at [466, 206] on div "90 K-Score : Excellent Active posting with high follower growth and engagement …" at bounding box center [603, 171] width 400 height 230
click at [549, 204] on div "59.4%" at bounding box center [562, 209] width 27 height 11
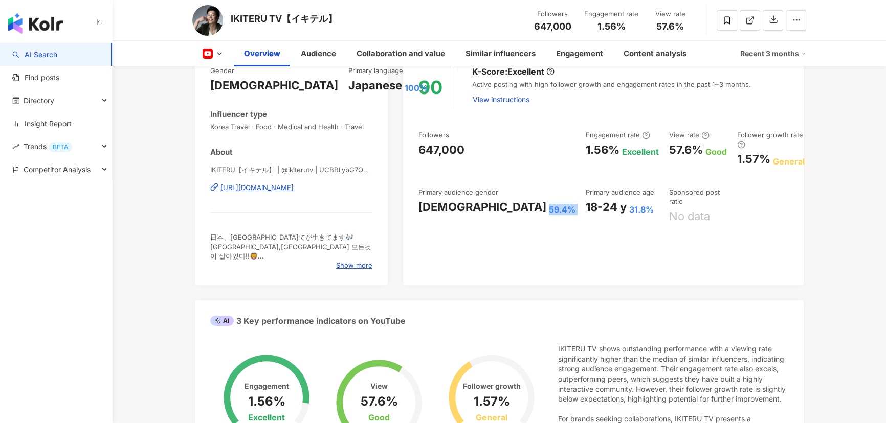
click at [549, 204] on div "59.4%" at bounding box center [562, 209] width 27 height 11
click at [586, 199] on div "18-24 y 31.8%" at bounding box center [622, 207] width 73 height 16
drag, startPoint x: 519, startPoint y: 199, endPoint x: 581, endPoint y: 204, distance: 62.5
click at [586, 204] on div "18-24 y 31.8%" at bounding box center [622, 207] width 73 height 16
click at [629, 204] on div "31.8%" at bounding box center [641, 209] width 25 height 11
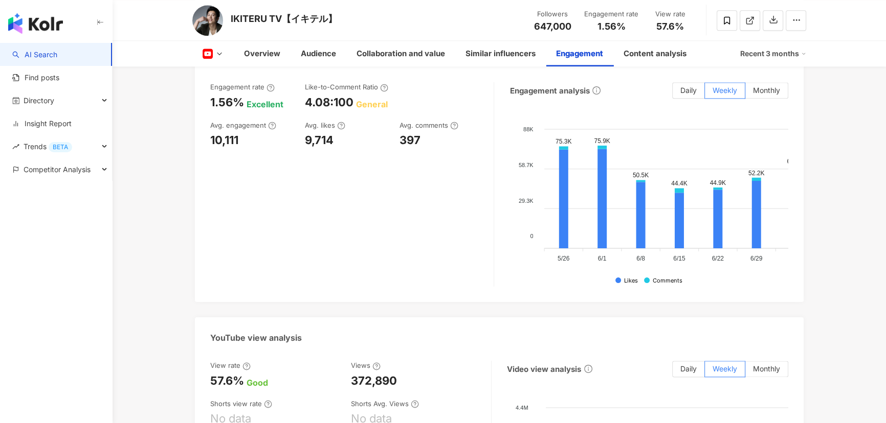
scroll to position [1673, 0]
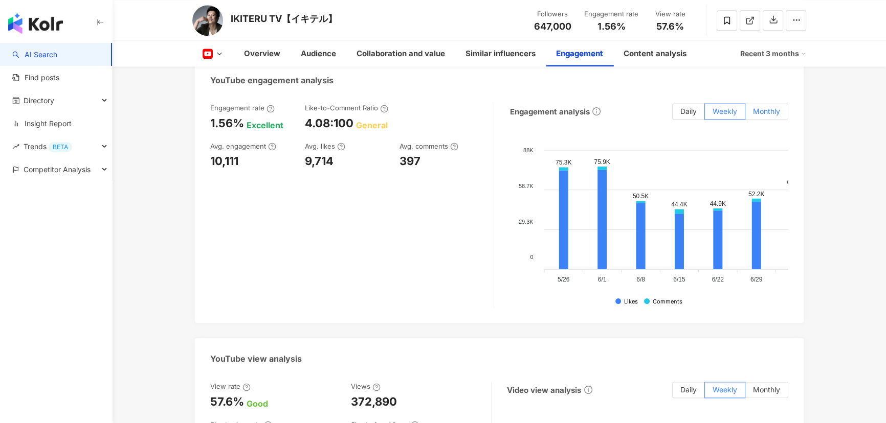
click at [758, 116] on span "Monthly" at bounding box center [766, 111] width 27 height 9
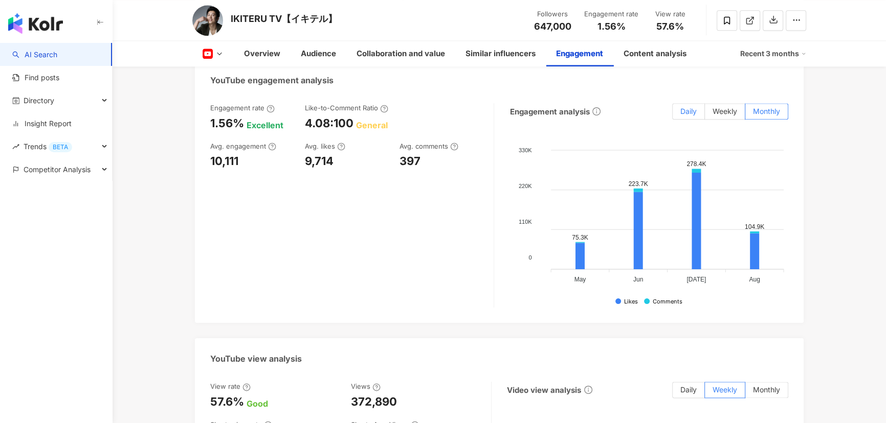
click at [691, 116] on span "Daily" at bounding box center [688, 111] width 16 height 9
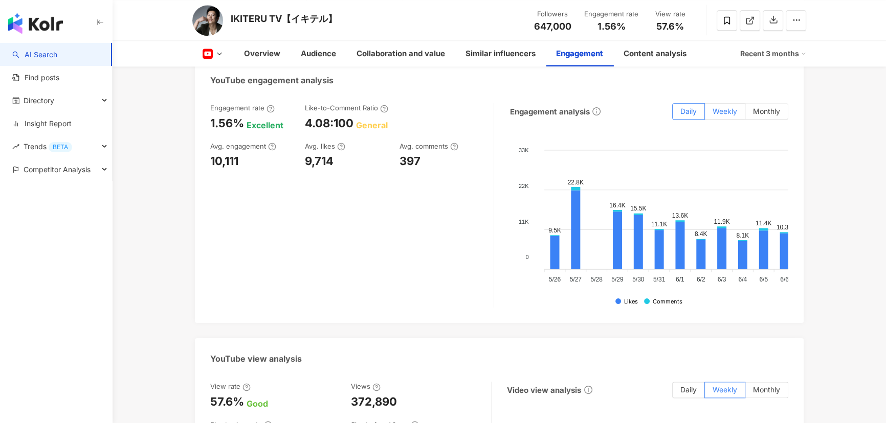
click at [721, 116] on span "Weekly" at bounding box center [724, 111] width 25 height 9
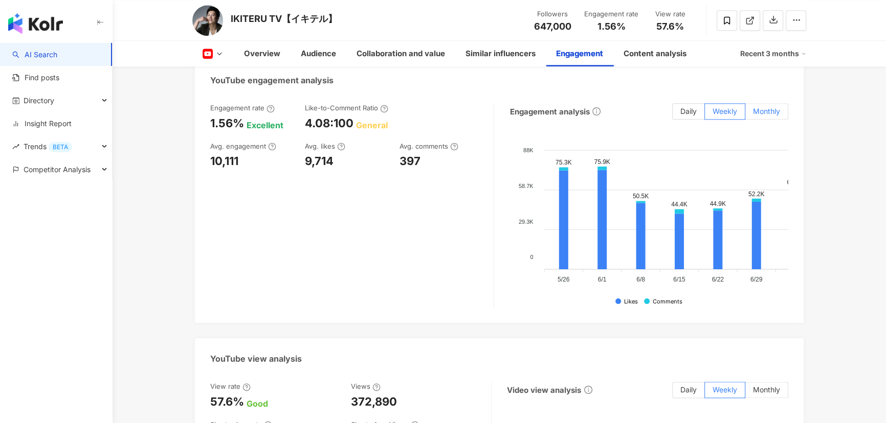
click at [764, 116] on span "Monthly" at bounding box center [766, 111] width 27 height 9
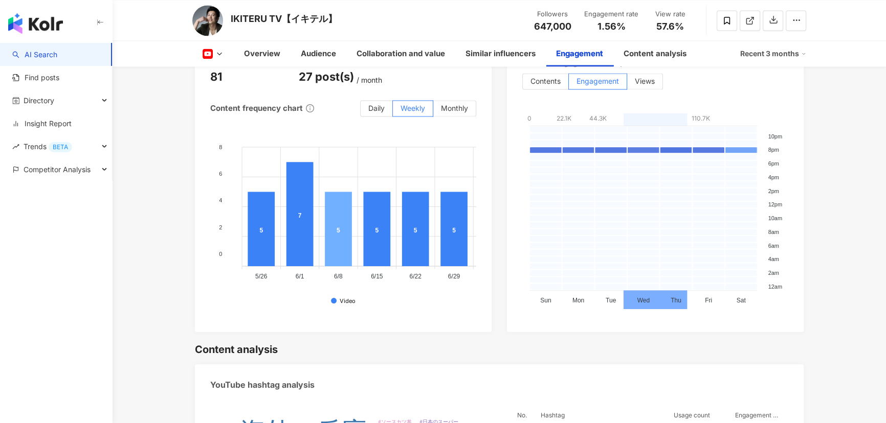
scroll to position [2278, 0]
click at [371, 112] on span "Daily" at bounding box center [376, 107] width 16 height 9
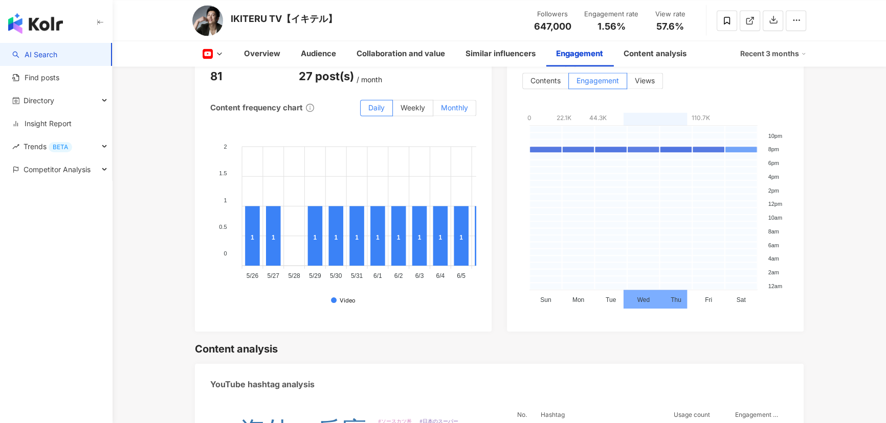
click at [458, 112] on span "Monthly" at bounding box center [454, 107] width 27 height 9
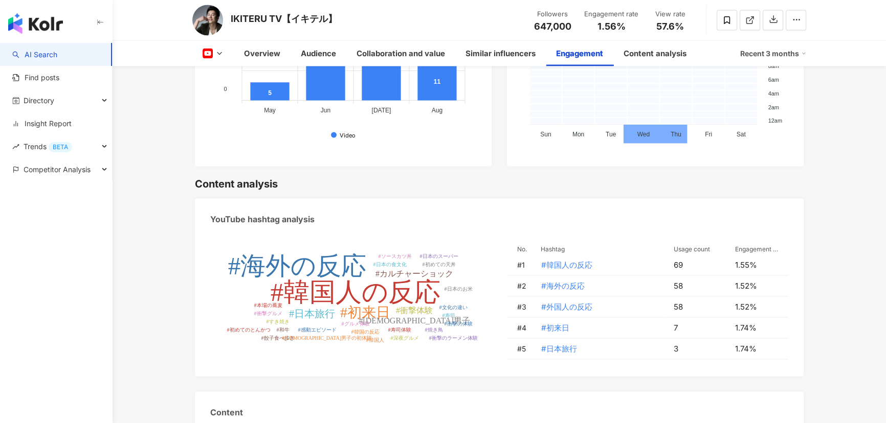
scroll to position [2464, 0]
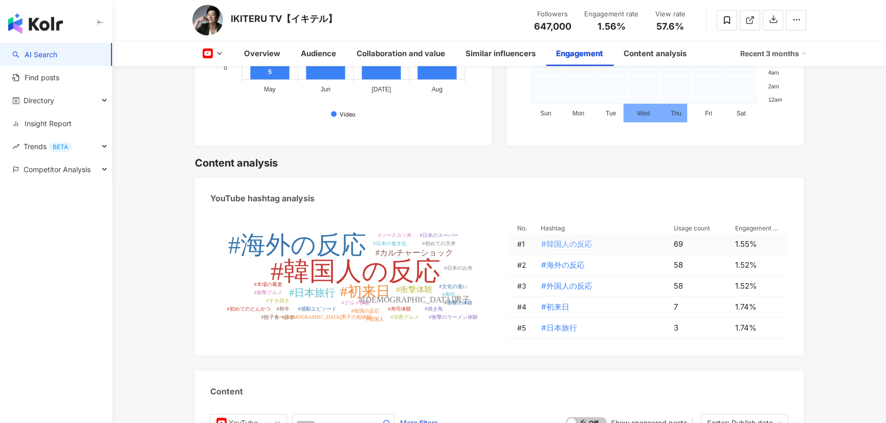
click at [578, 250] on span "#韓国人の反応" at bounding box center [566, 244] width 51 height 11
type input "*******"
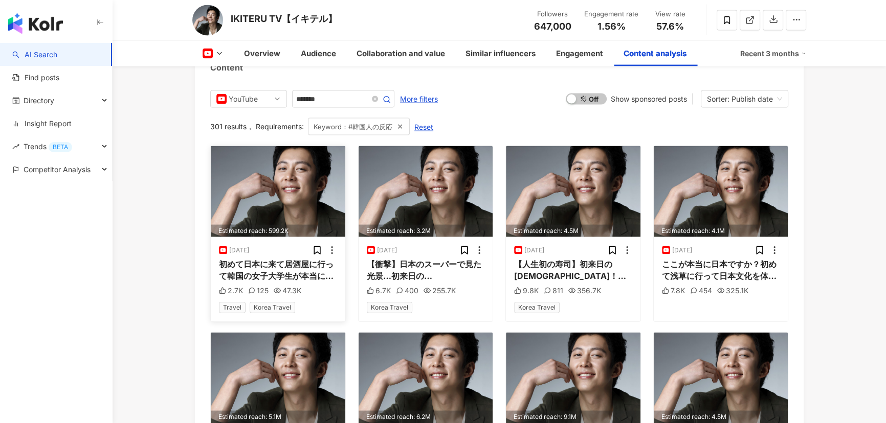
click at [275, 215] on img at bounding box center [278, 191] width 134 height 91
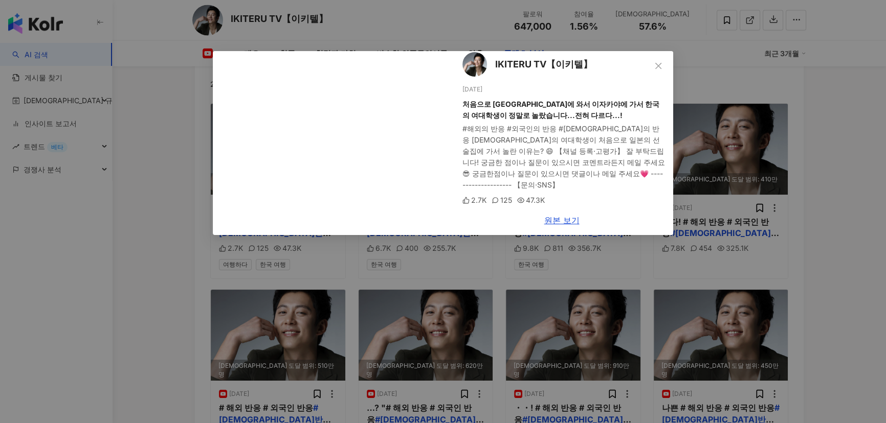
scroll to position [2823, 0]
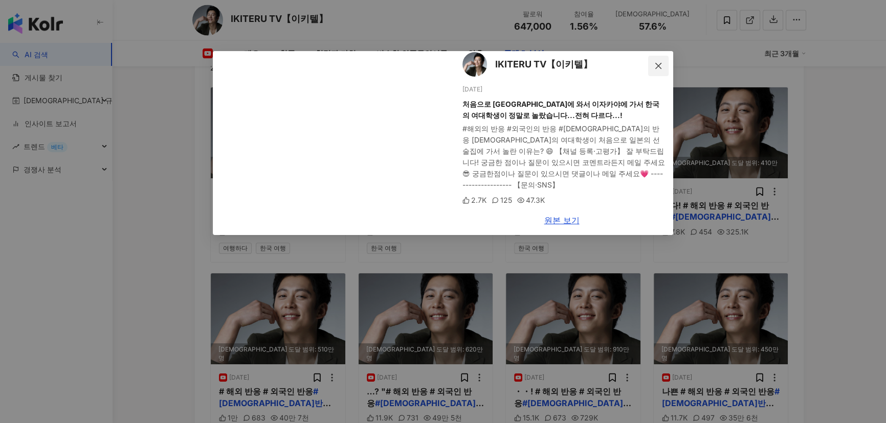
click at [662, 64] on span "닫다" at bounding box center [658, 66] width 20 height 8
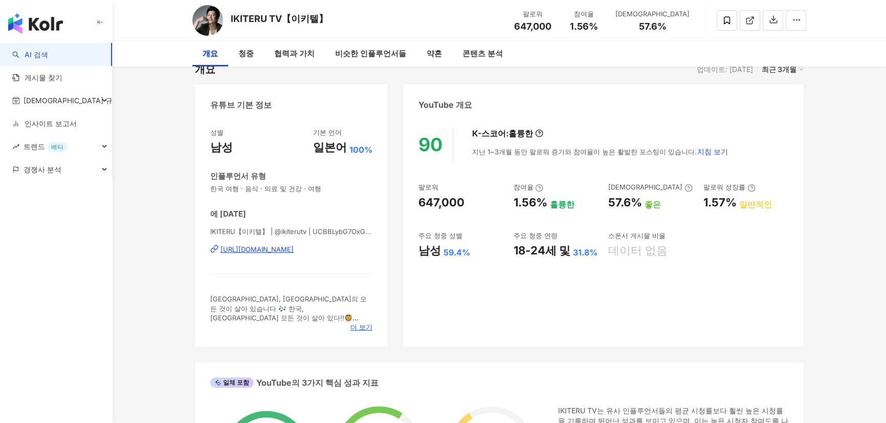
scroll to position [0, 0]
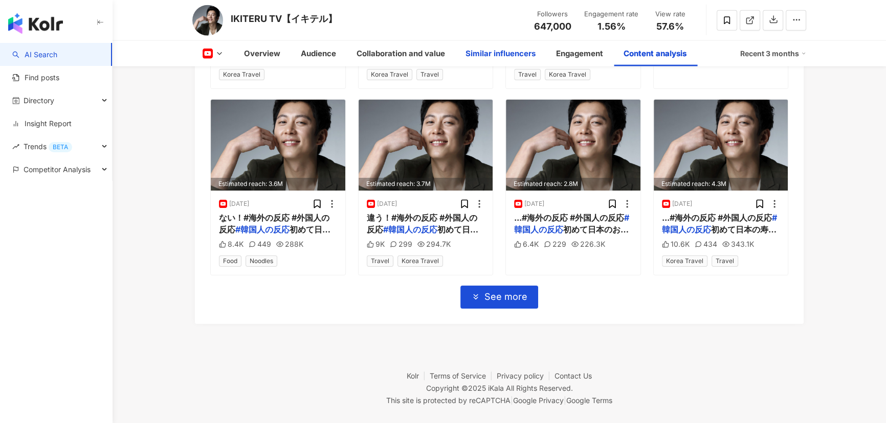
scroll to position [3240, 0]
